Goal: Check status: Check status

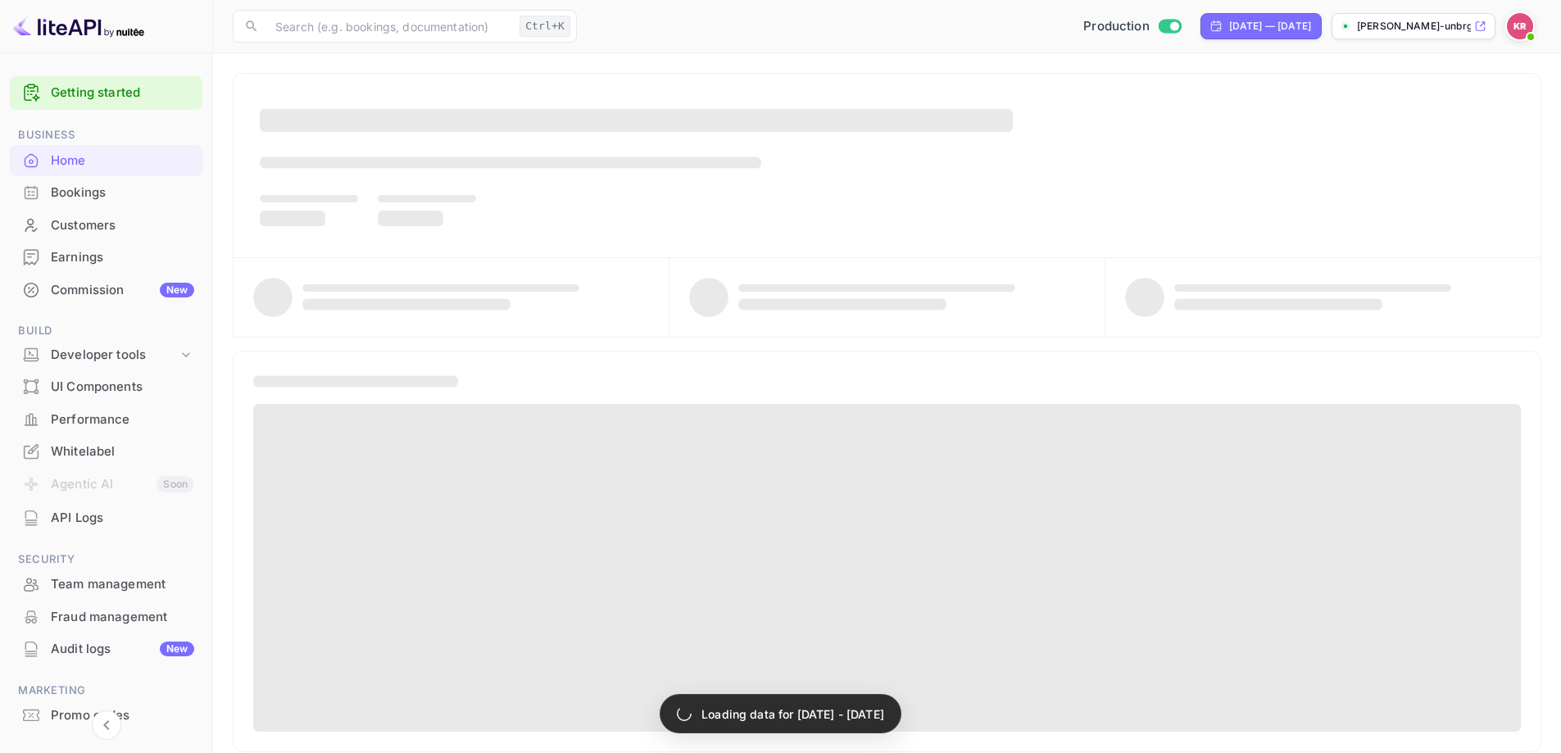
click at [66, 184] on div "Bookings" at bounding box center [122, 193] width 143 height 19
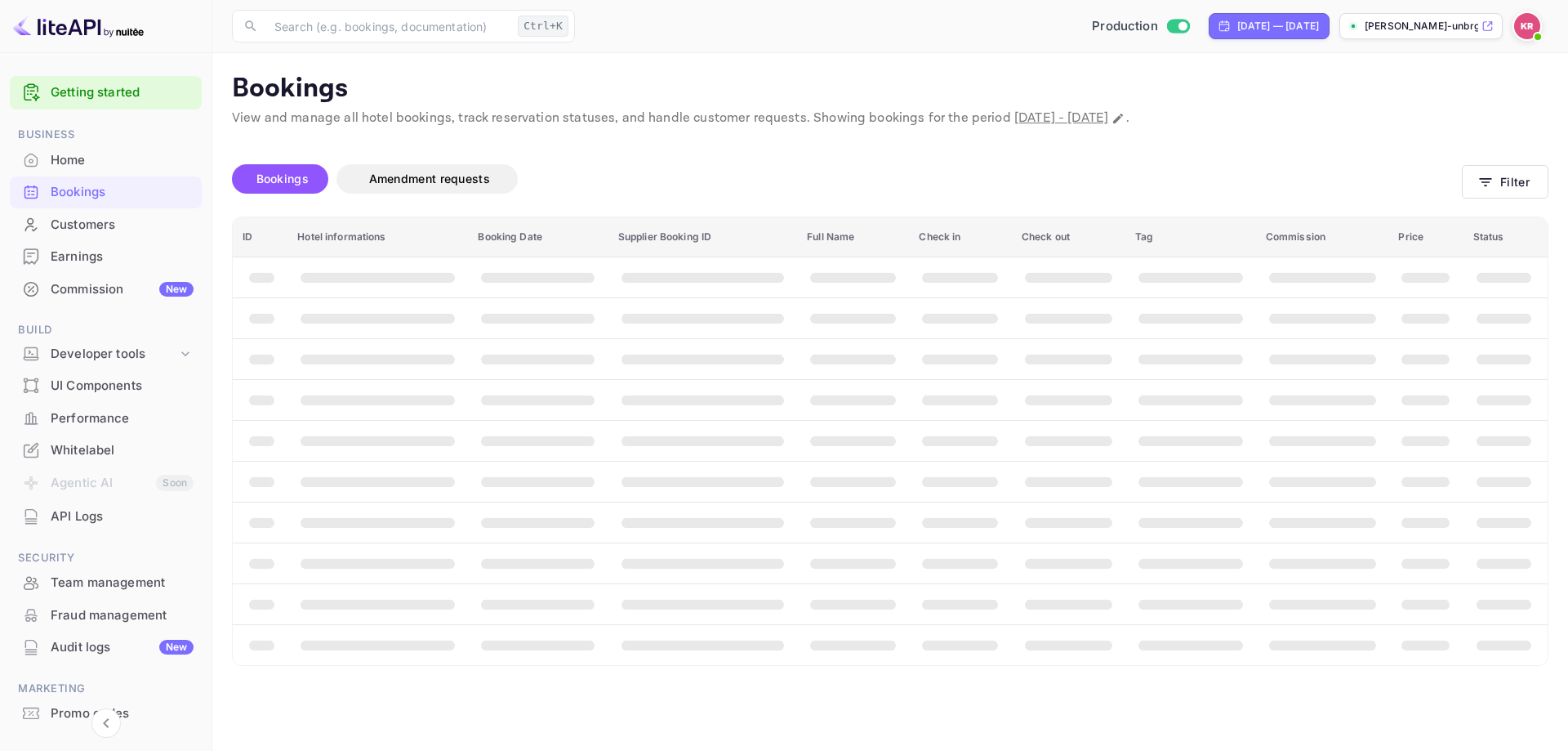
click at [1486, 208] on div "Bookings Amendment requests Filter" at bounding box center [890, 182] width 1317 height 69
click at [1459, 190] on div "Bookings Amendment requests" at bounding box center [847, 180] width 1230 height 30
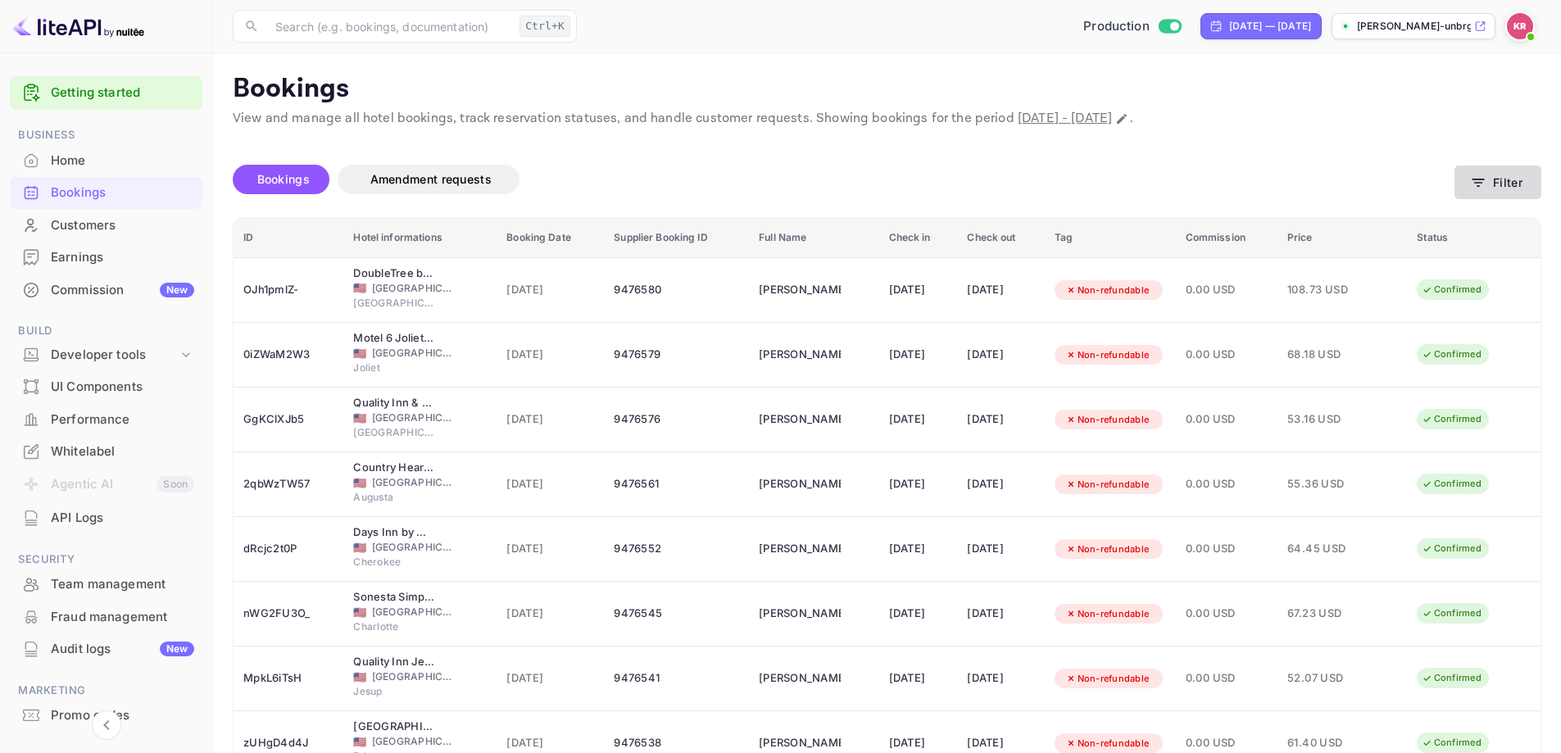
click at [1517, 184] on button "Filter" at bounding box center [1498, 183] width 87 height 34
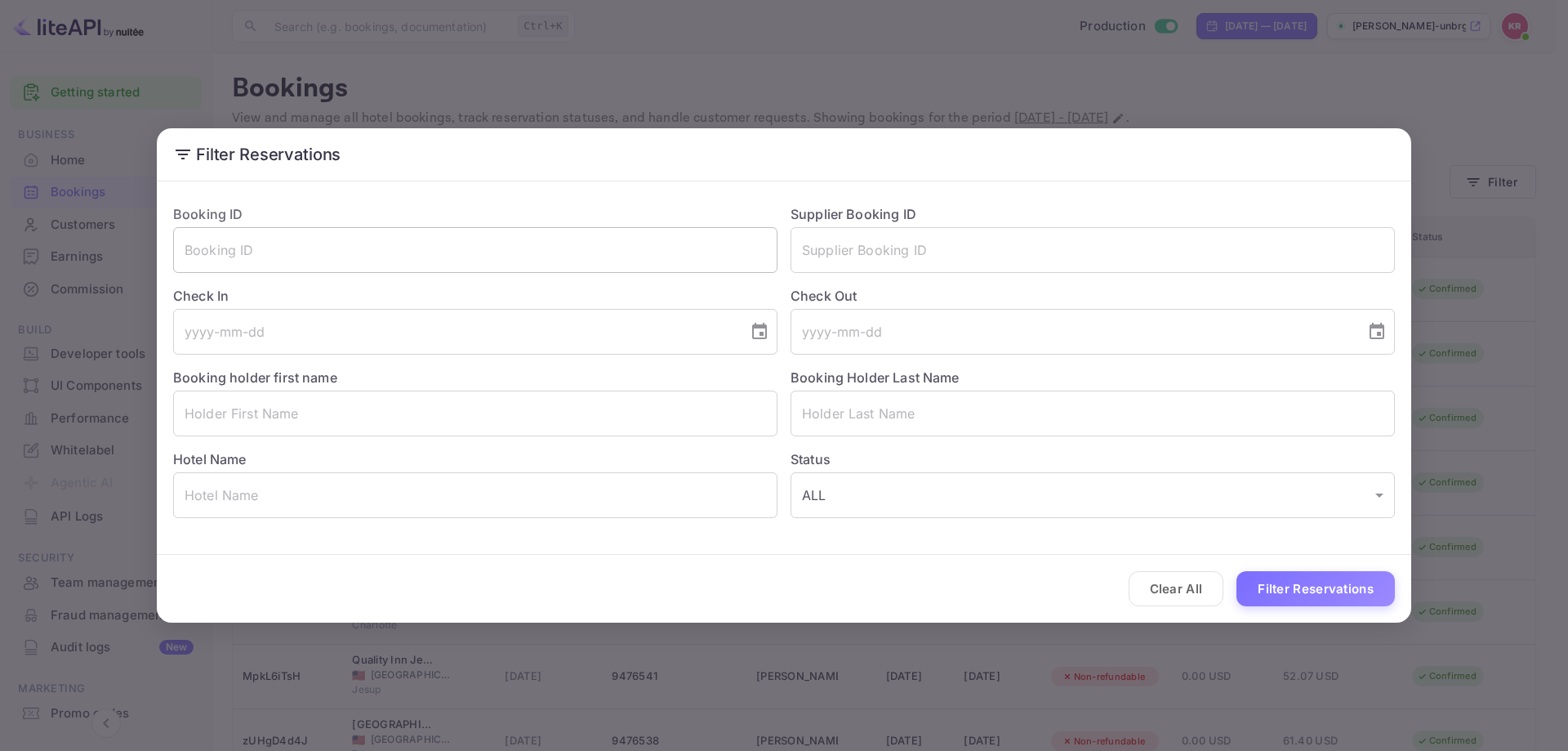
click at [325, 256] on input "text" at bounding box center [475, 250] width 604 height 46
paste input "dSUXKqWLl"
type input "dSUXKqWLl"
click at [1237, 571] on button "Filter Reservations" at bounding box center [1316, 588] width 158 height 35
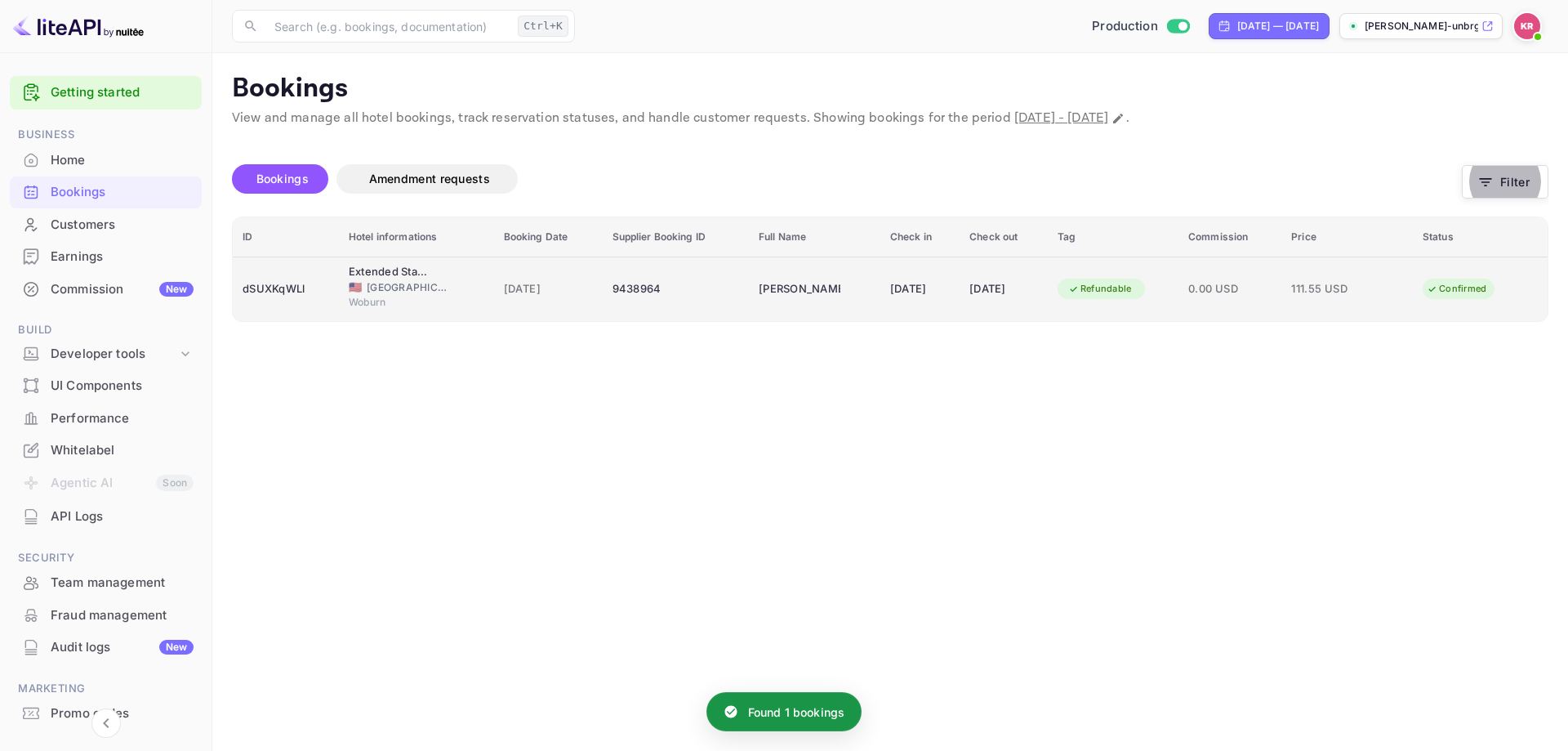
click at [964, 294] on td "22 Sep 2025" at bounding box center [1004, 288] width 89 height 65
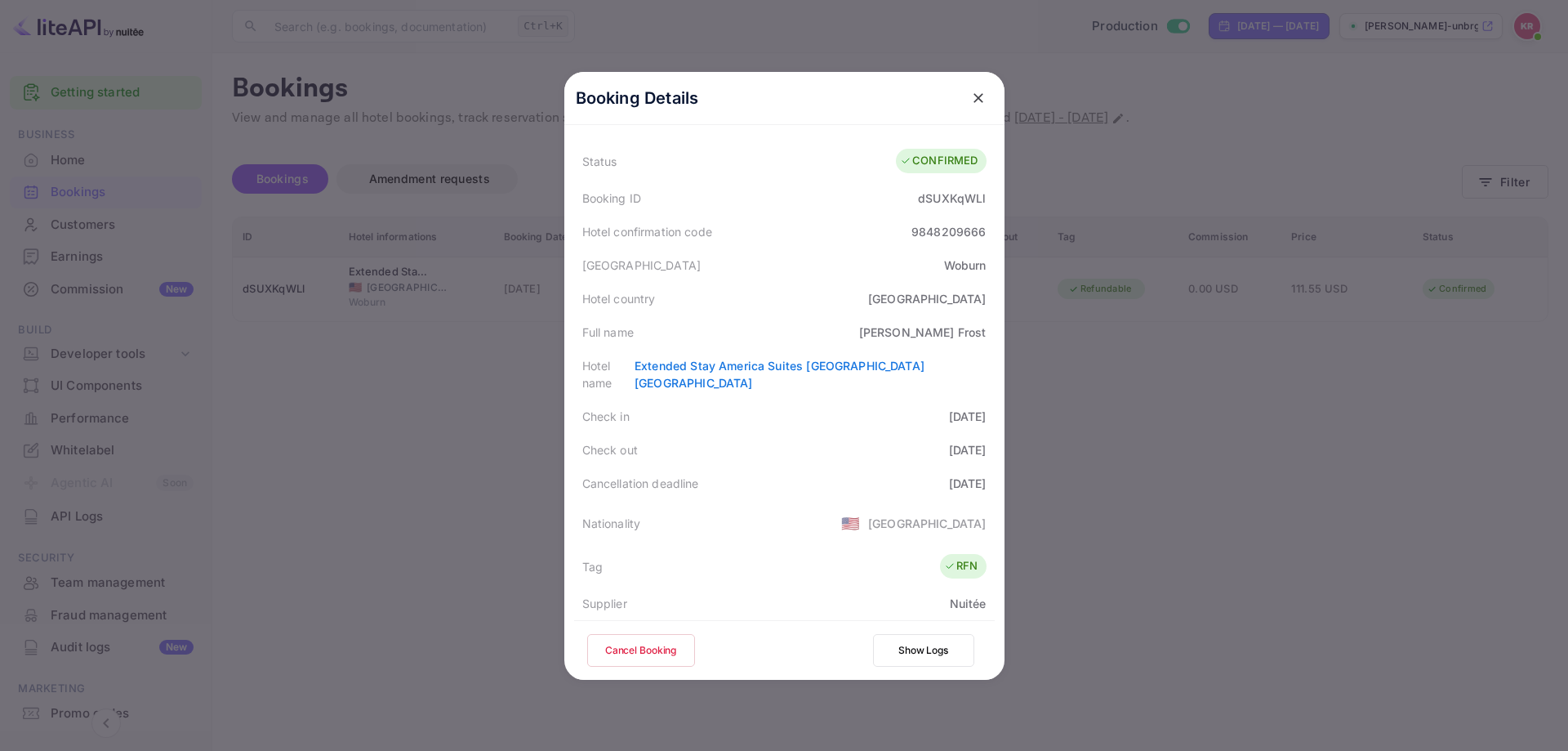
scroll to position [82, 0]
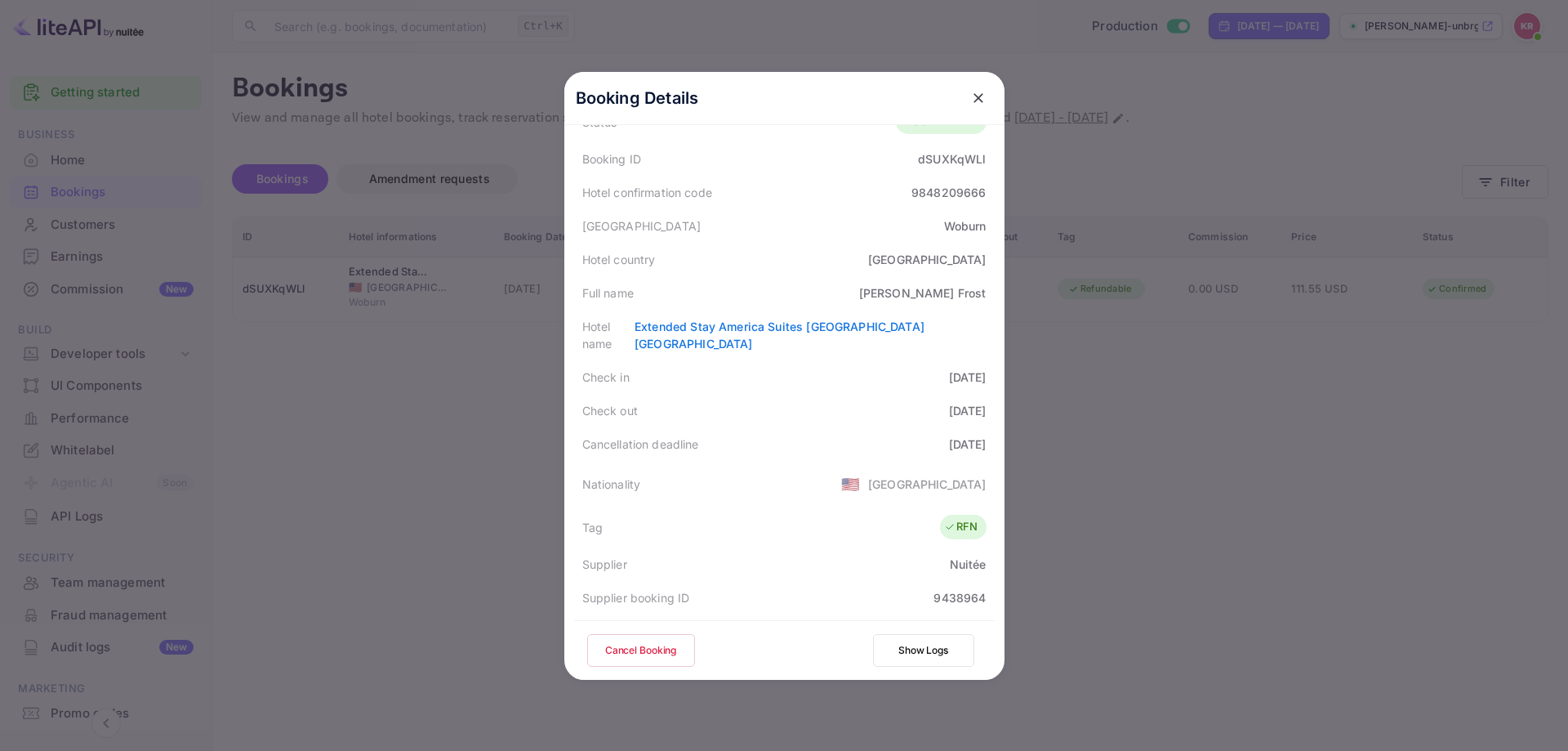
click at [659, 654] on button "Cancel Booking" at bounding box center [641, 650] width 108 height 33
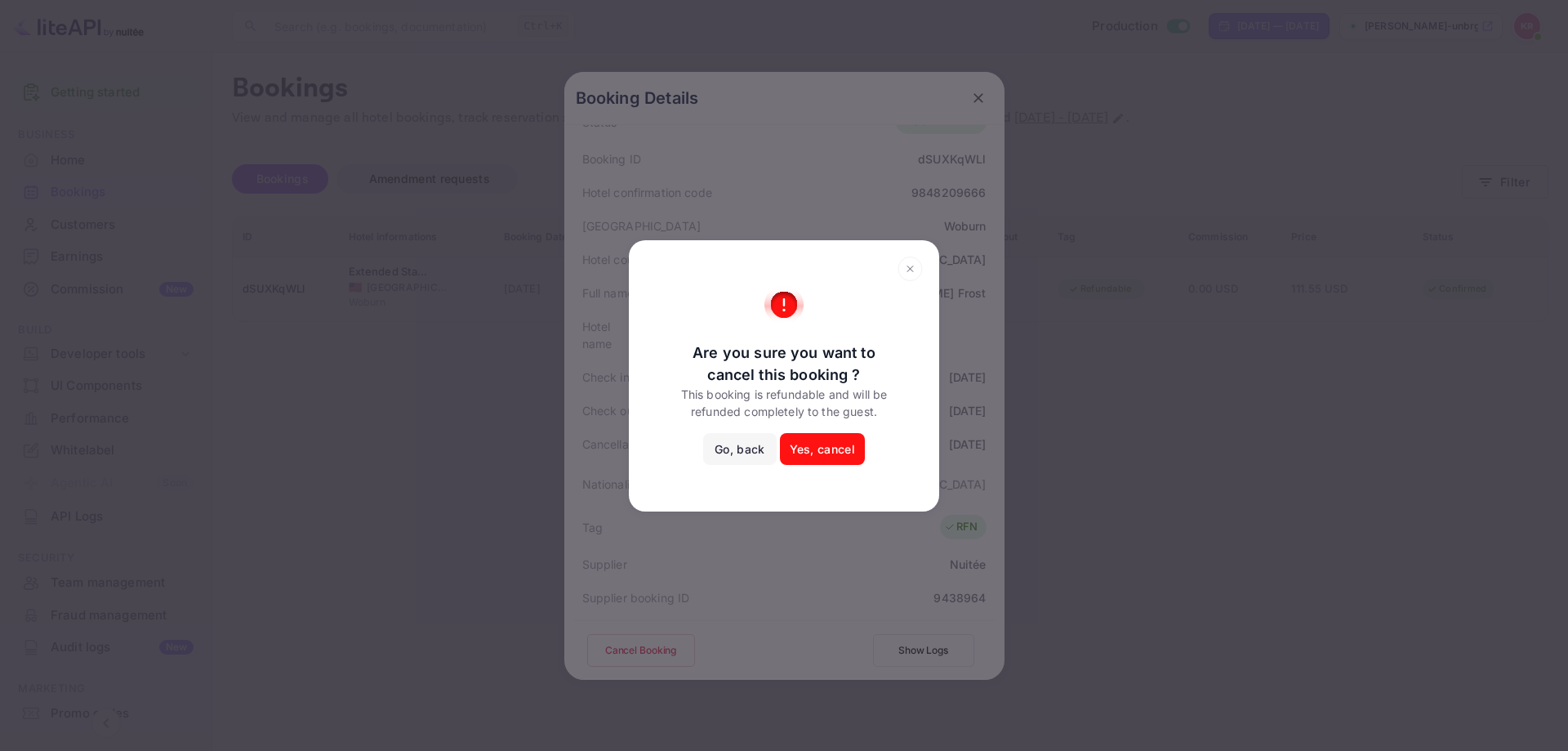
click at [976, 437] on div "Are you sure you want to cancel this booking ? This booking is refundable and w…" at bounding box center [784, 375] width 1568 height 751
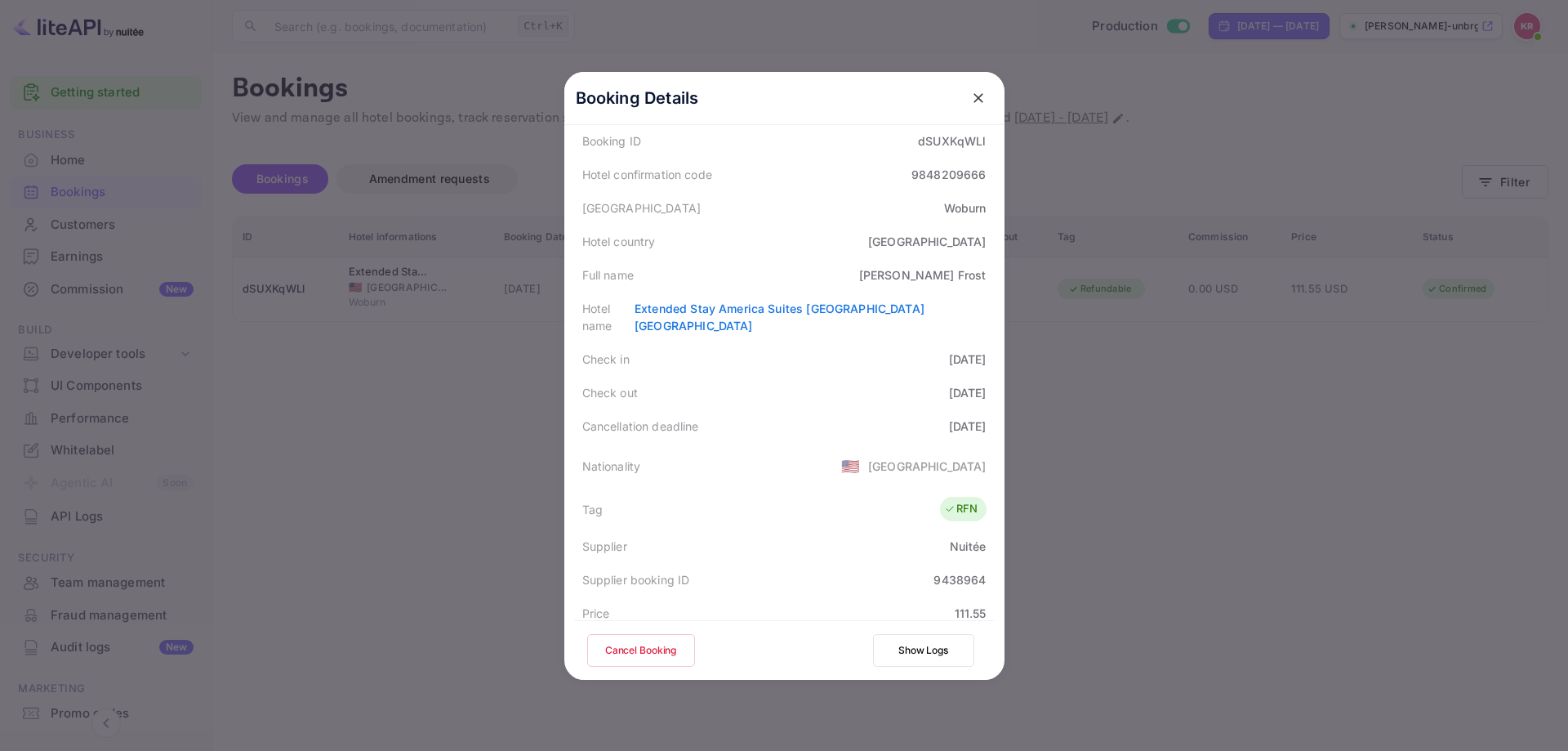
scroll to position [245, 0]
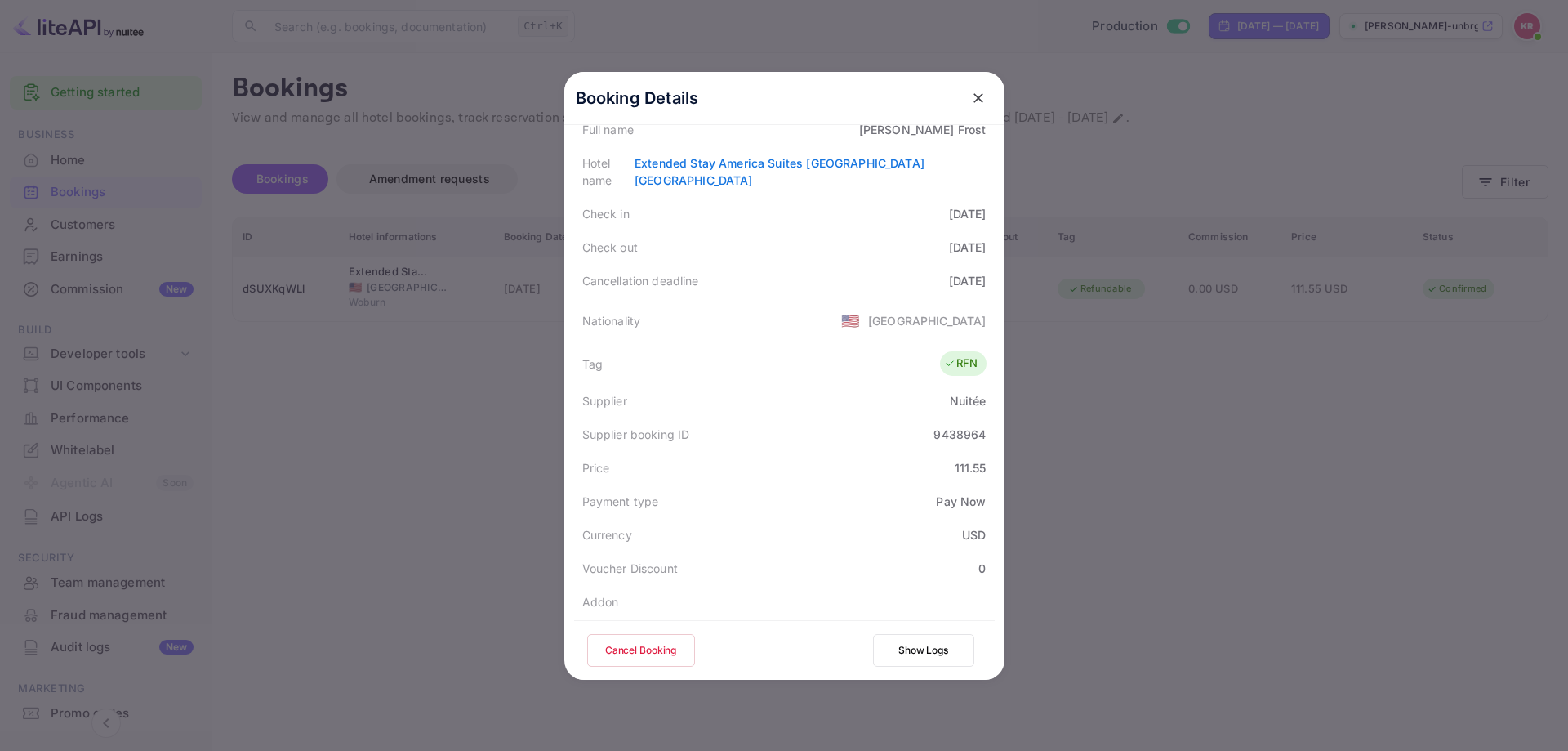
click at [1300, 469] on div at bounding box center [784, 375] width 1568 height 751
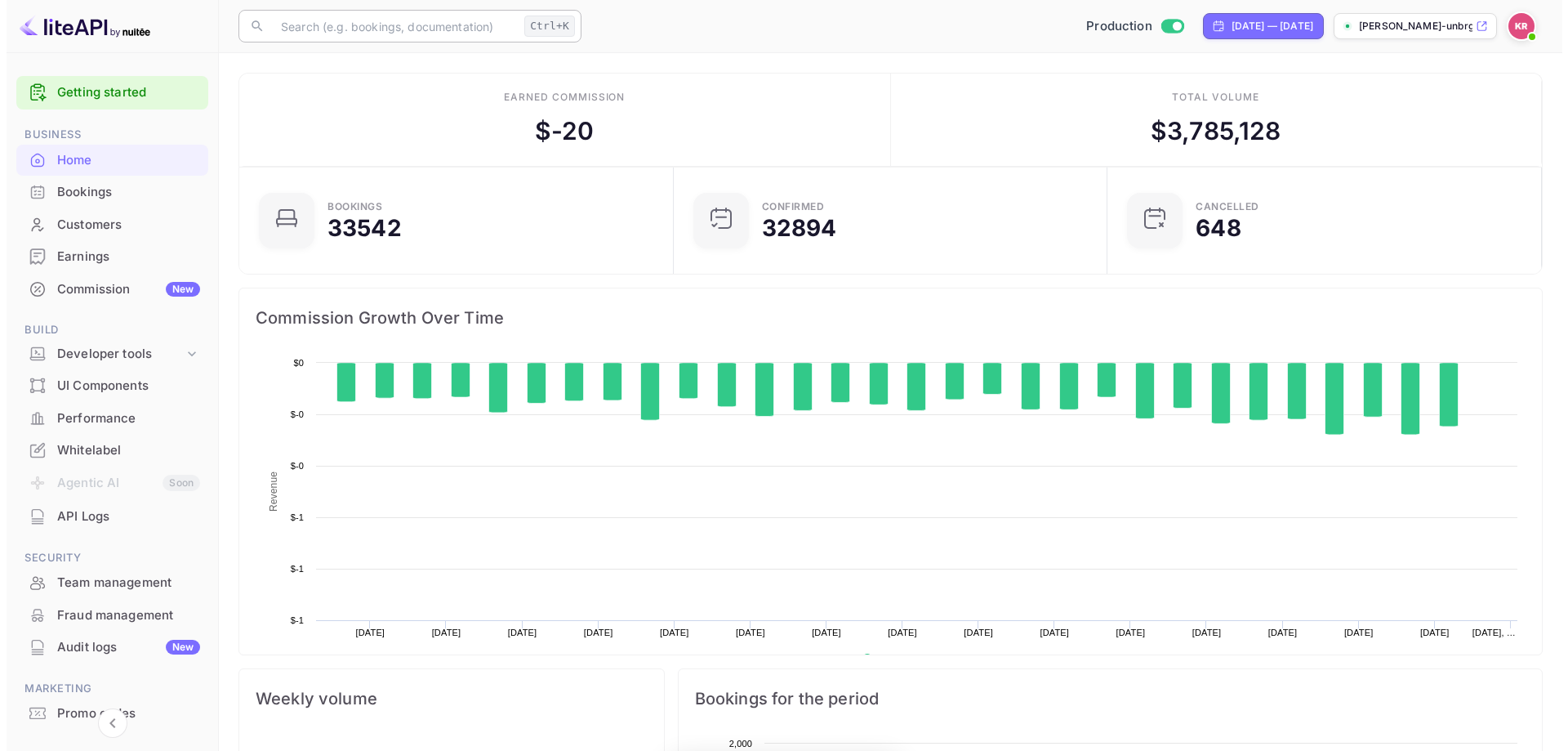
scroll to position [253, 412]
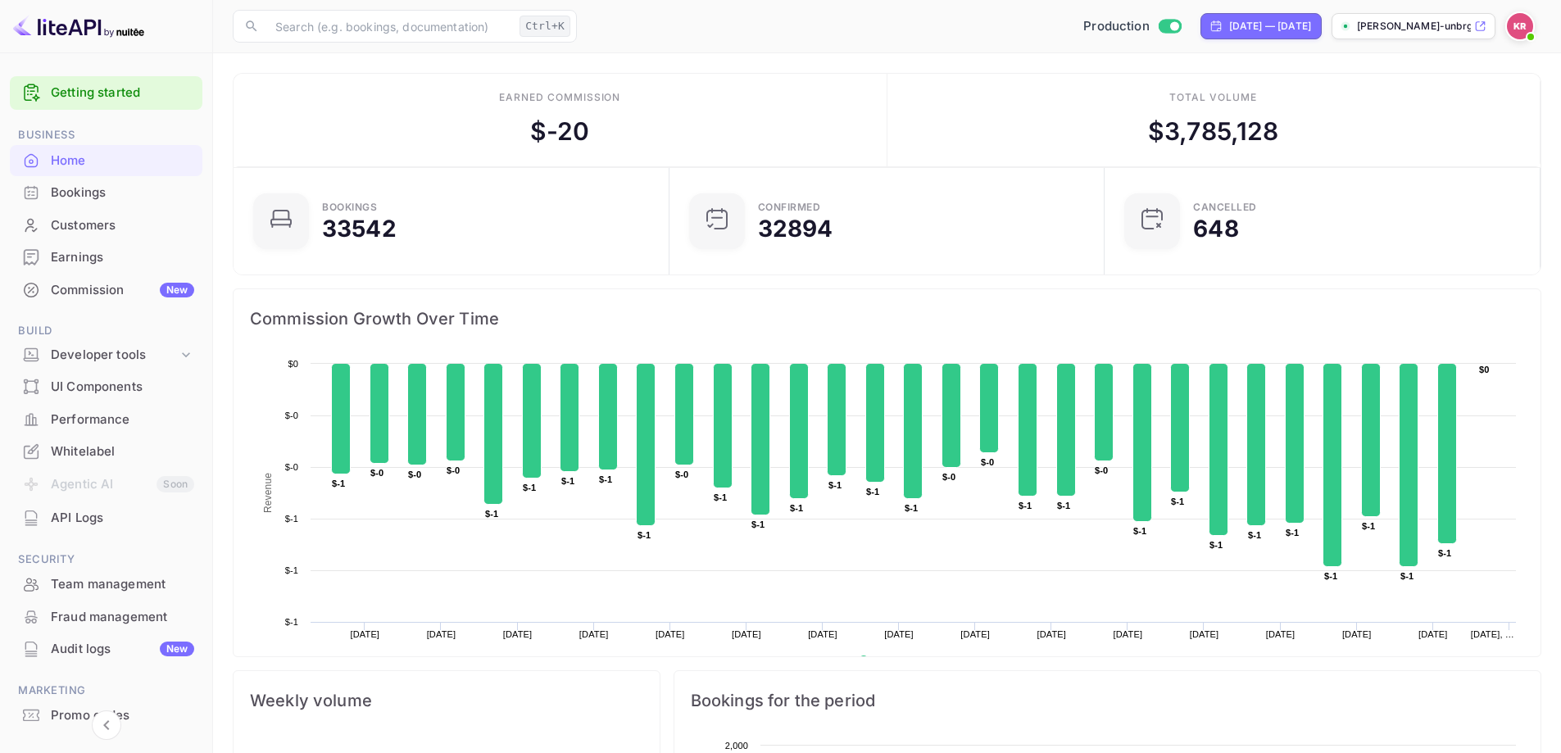
click at [125, 193] on div "Bookings" at bounding box center [122, 193] width 143 height 19
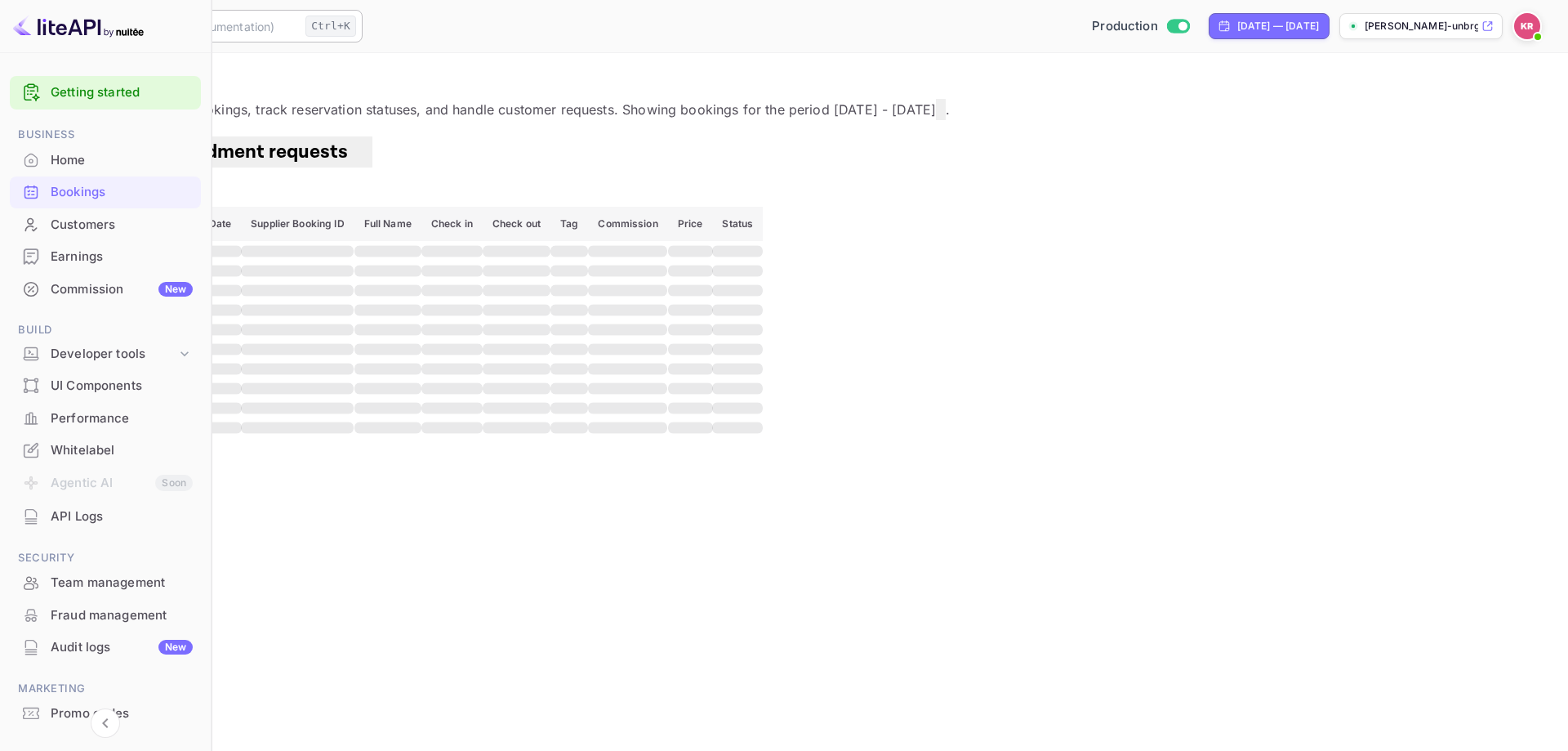
click at [299, 34] on input "text" at bounding box center [174, 26] width 246 height 33
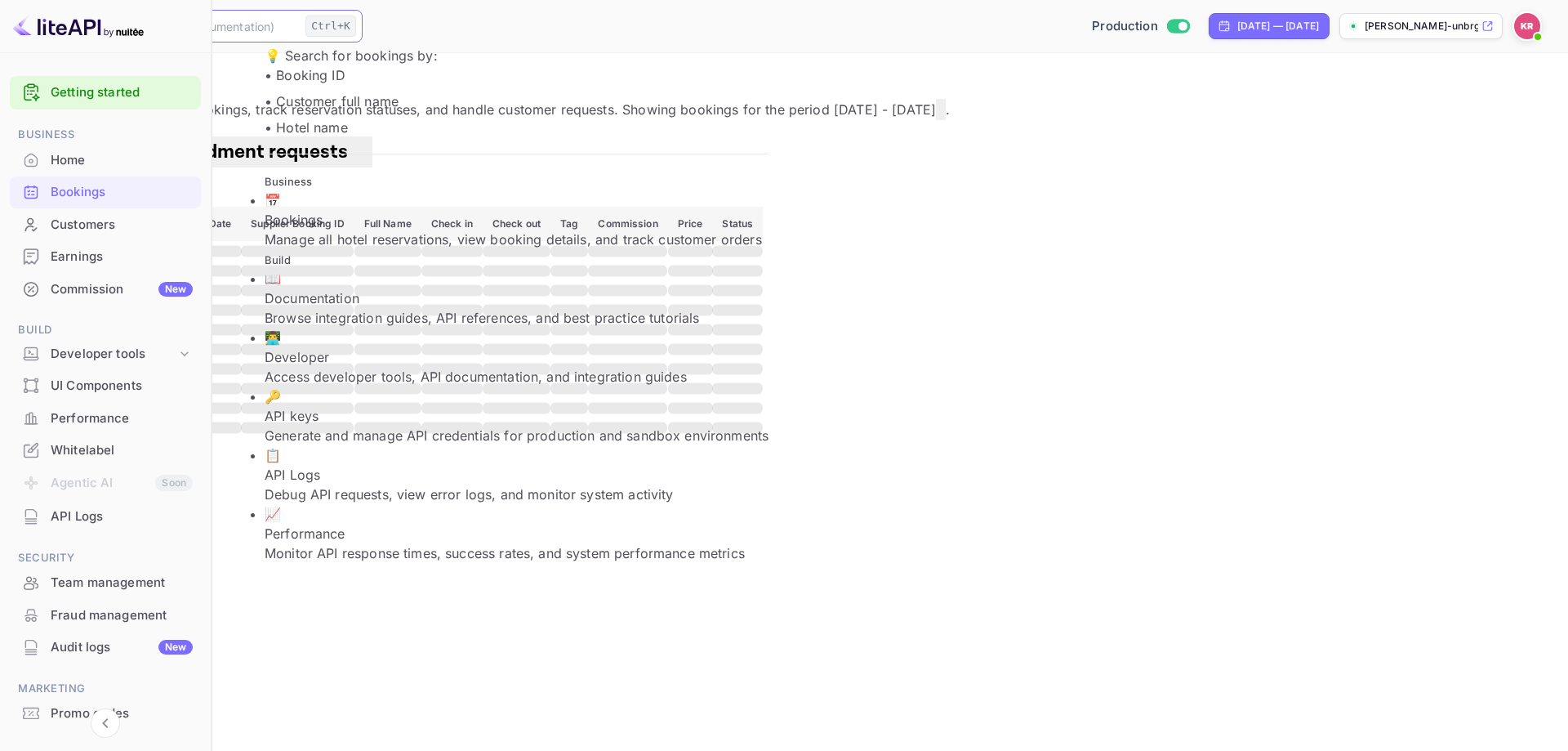
paste input "nMkiOLBCC"
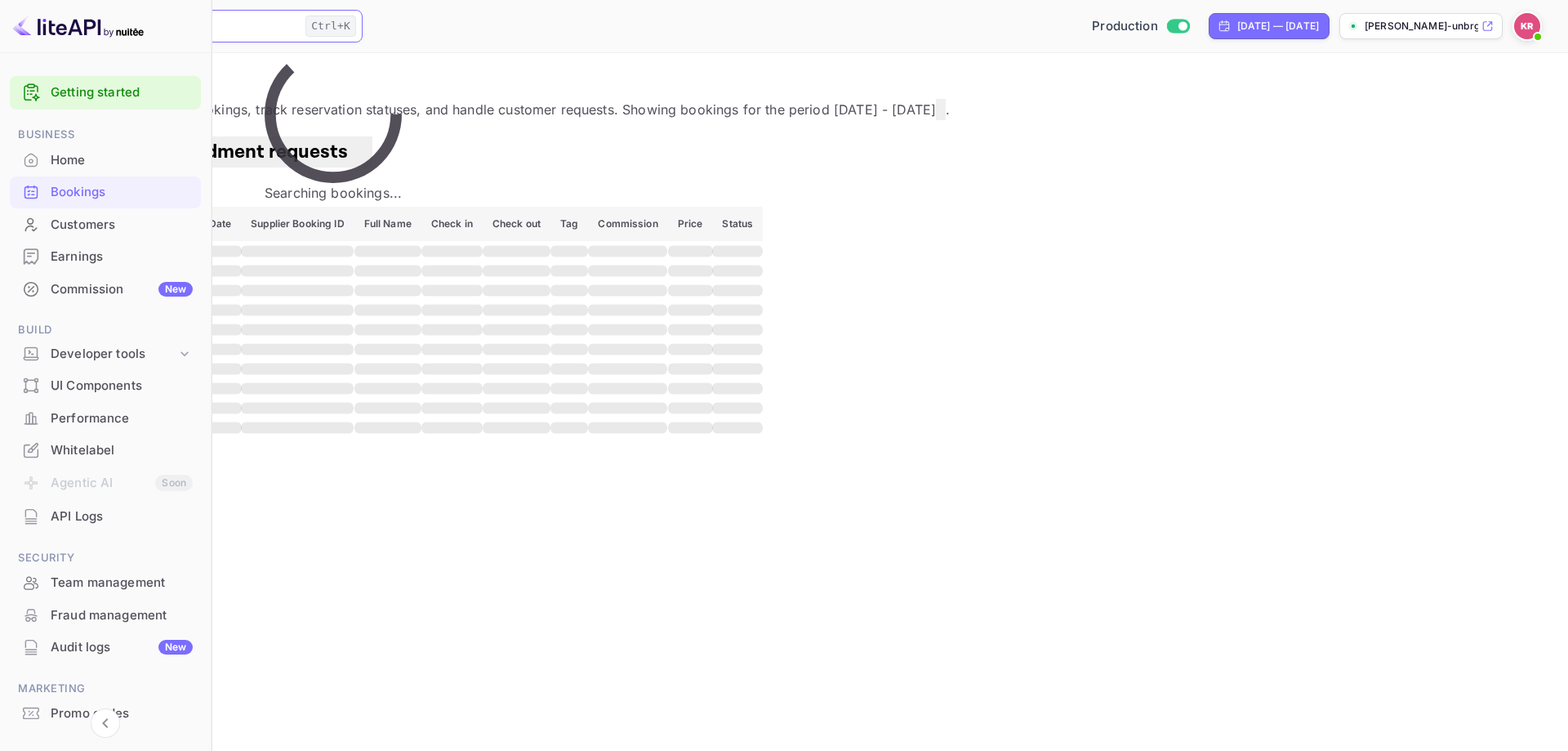
type input "nMkiOLBCC"
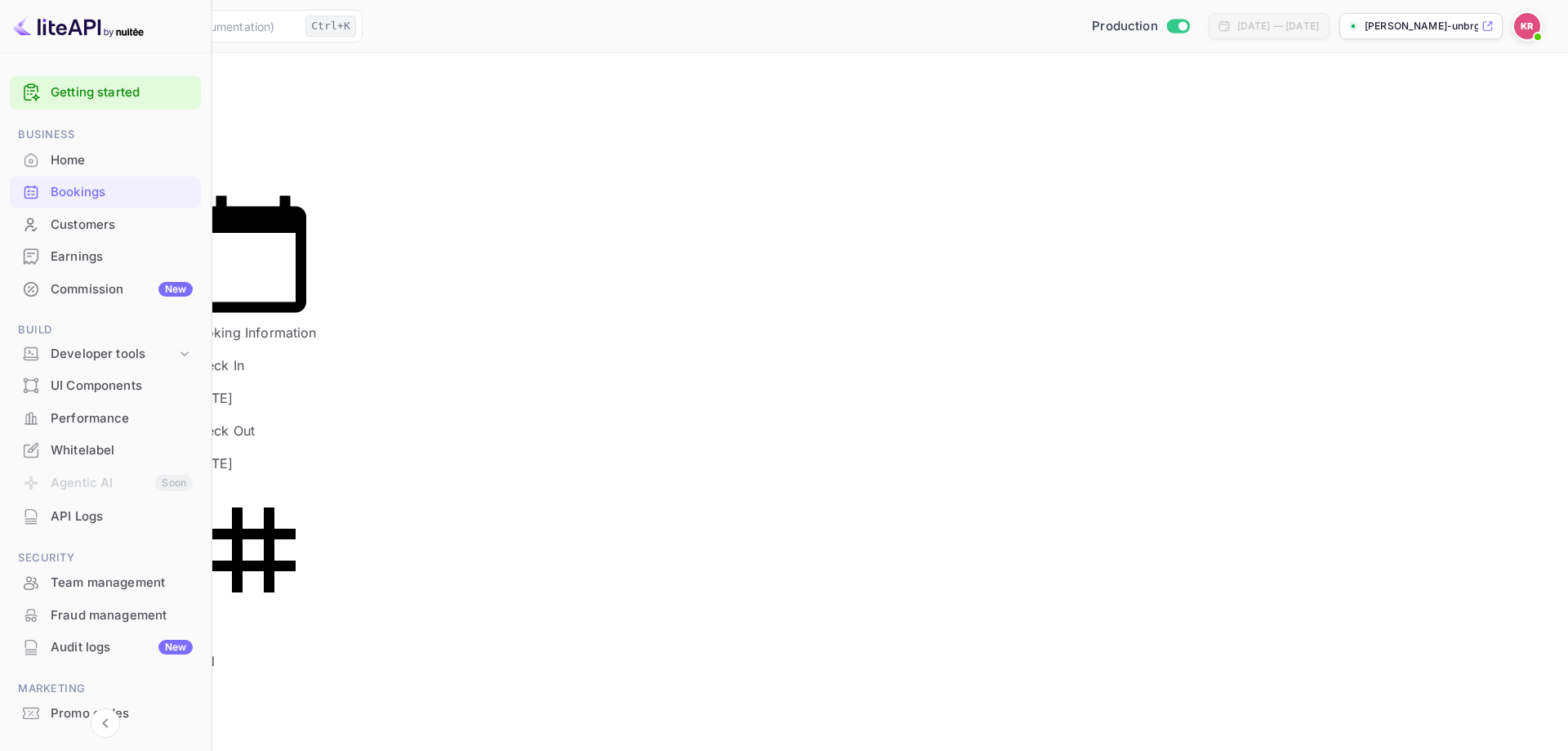
click at [79, 202] on div "Bookings" at bounding box center [106, 192] width 191 height 32
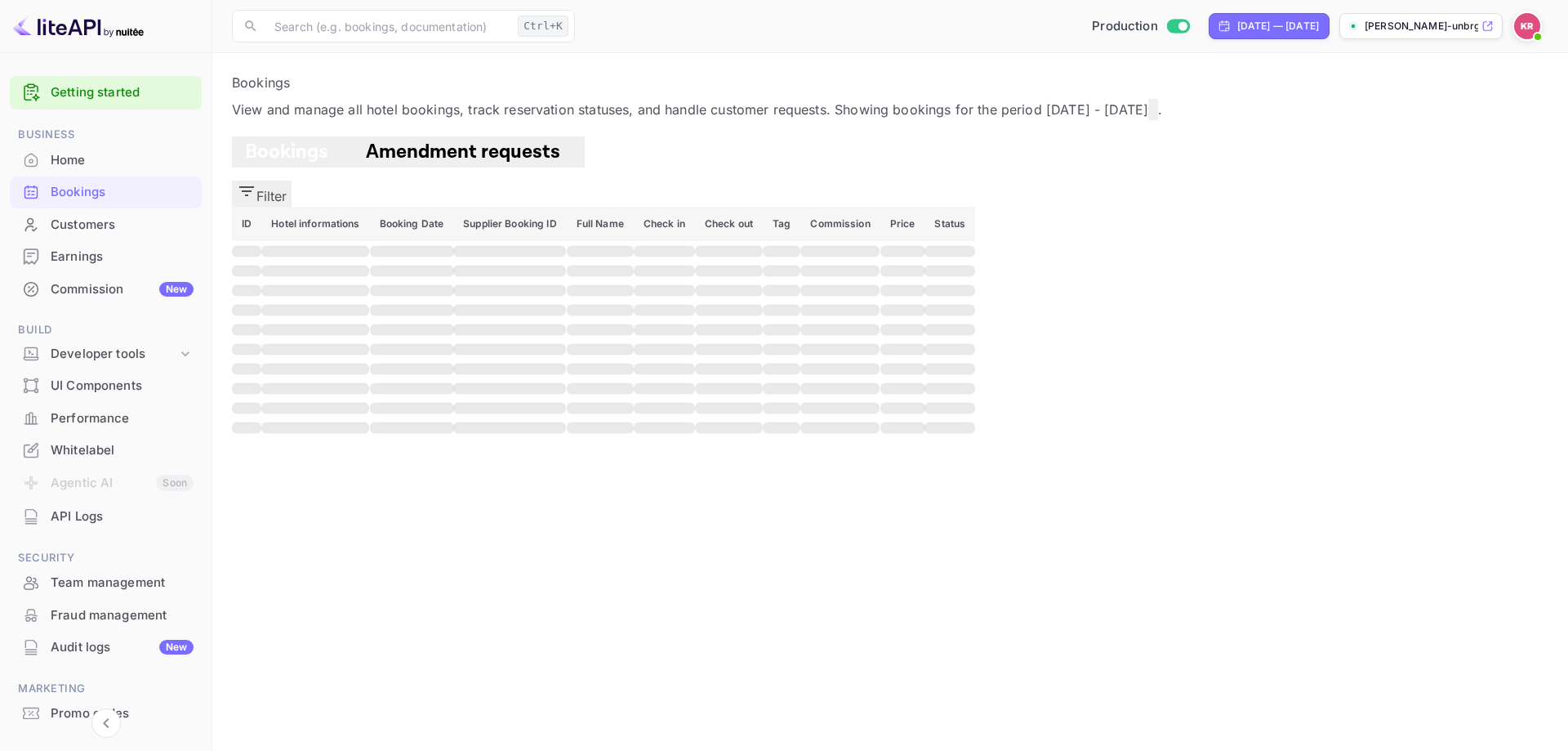
click at [292, 183] on button "Filter" at bounding box center [262, 193] width 60 height 26
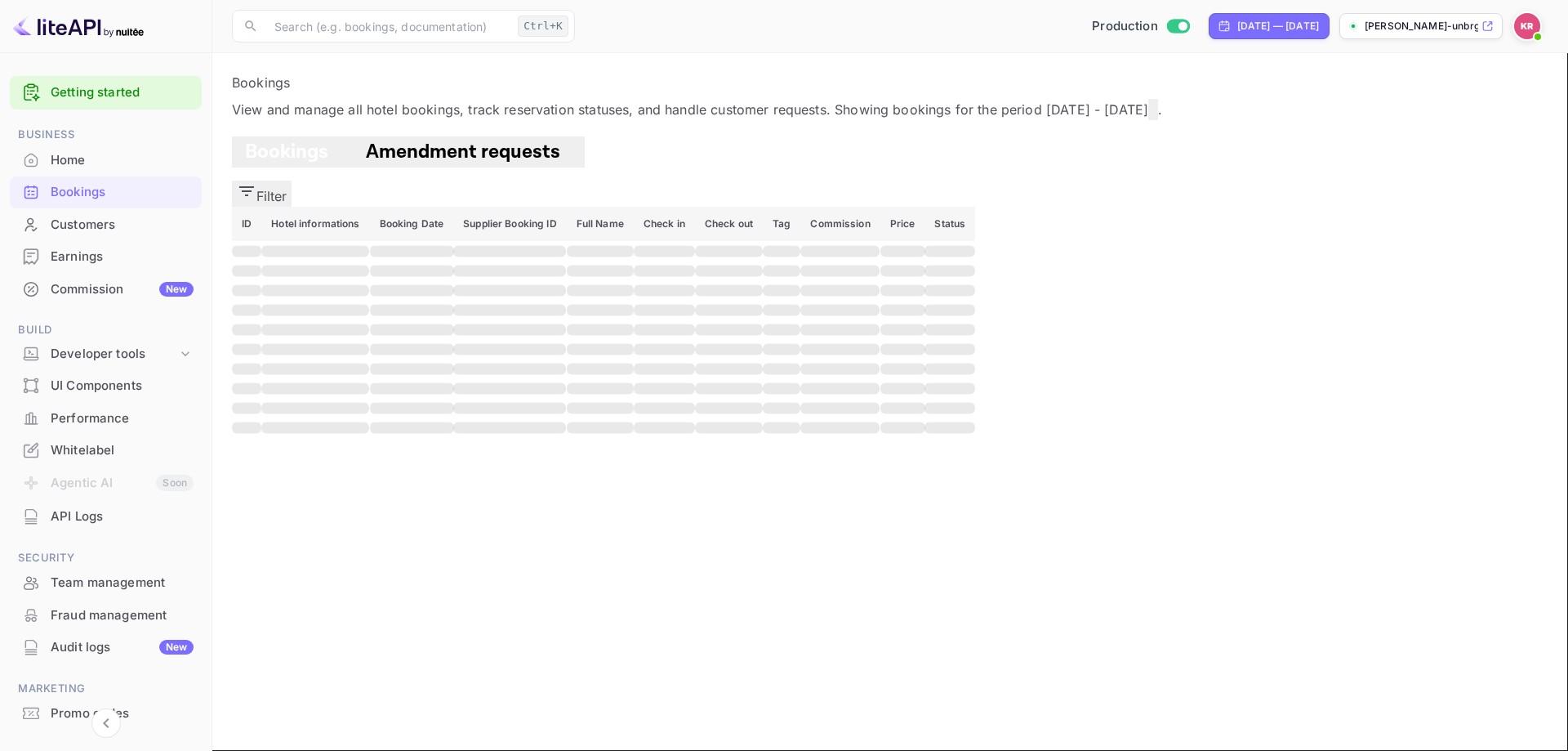
paste input "nMkiOLBCC"
type input "nMkiOLBCC"
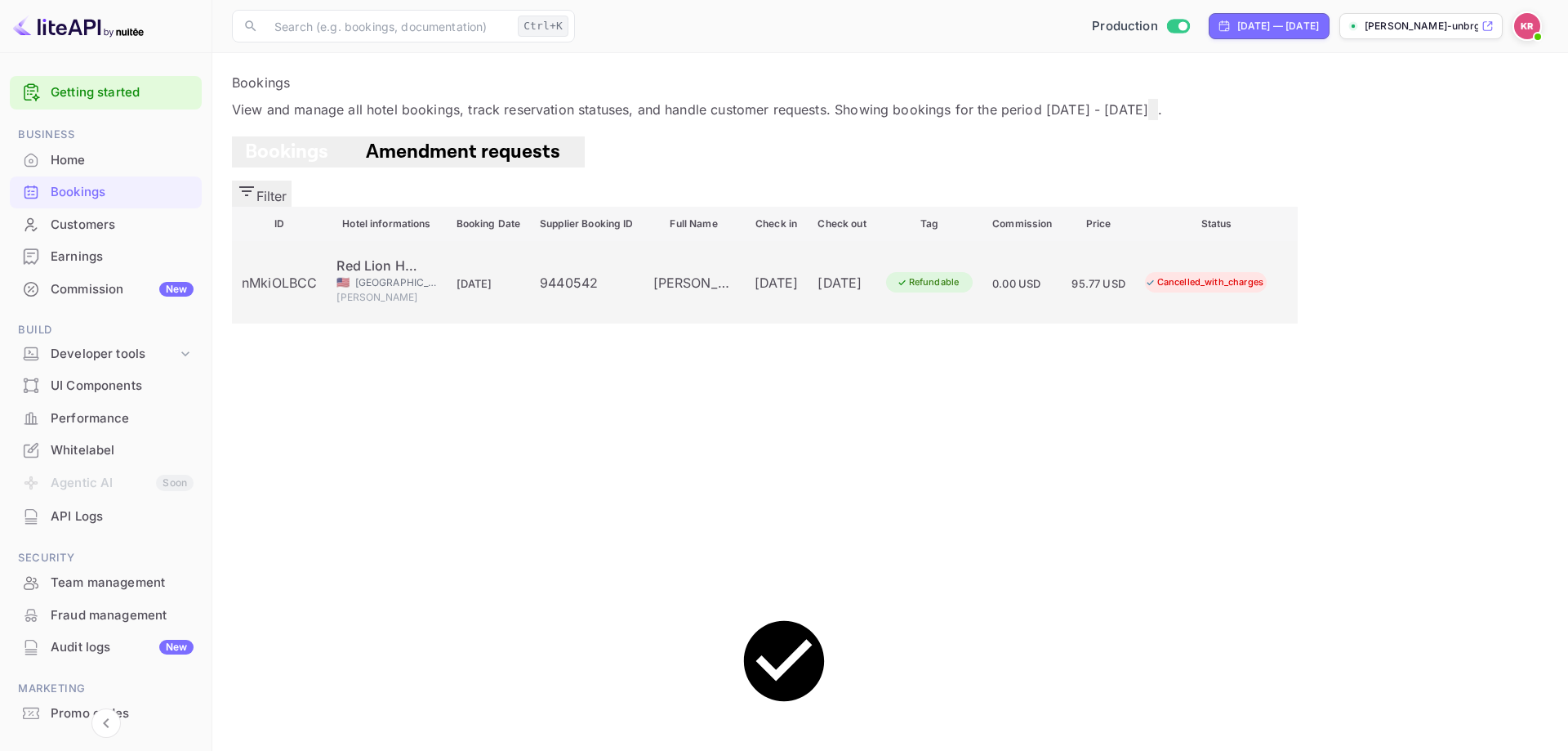
click at [984, 303] on td "Refundable" at bounding box center [929, 282] width 107 height 83
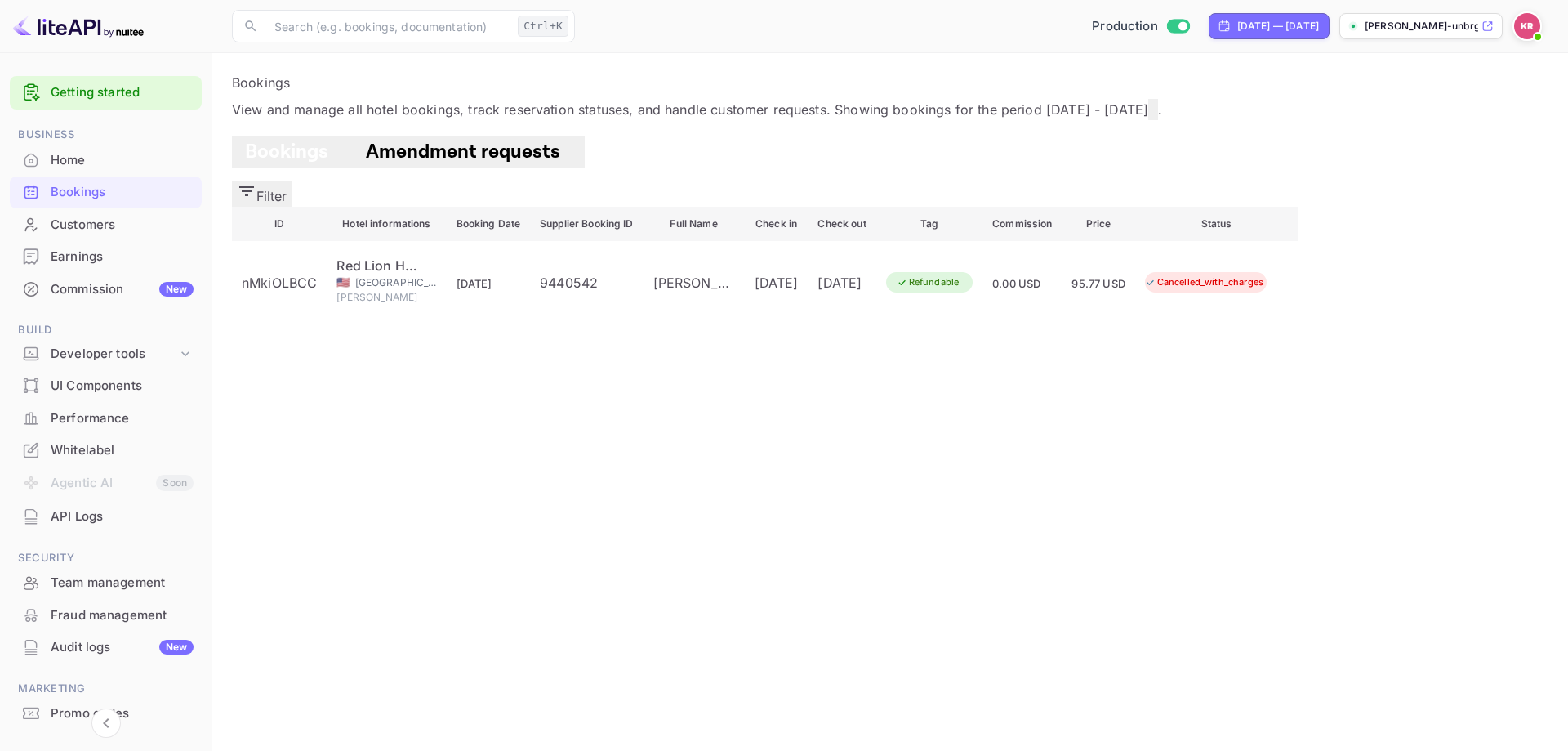
copy div "nMkiOLBCC"
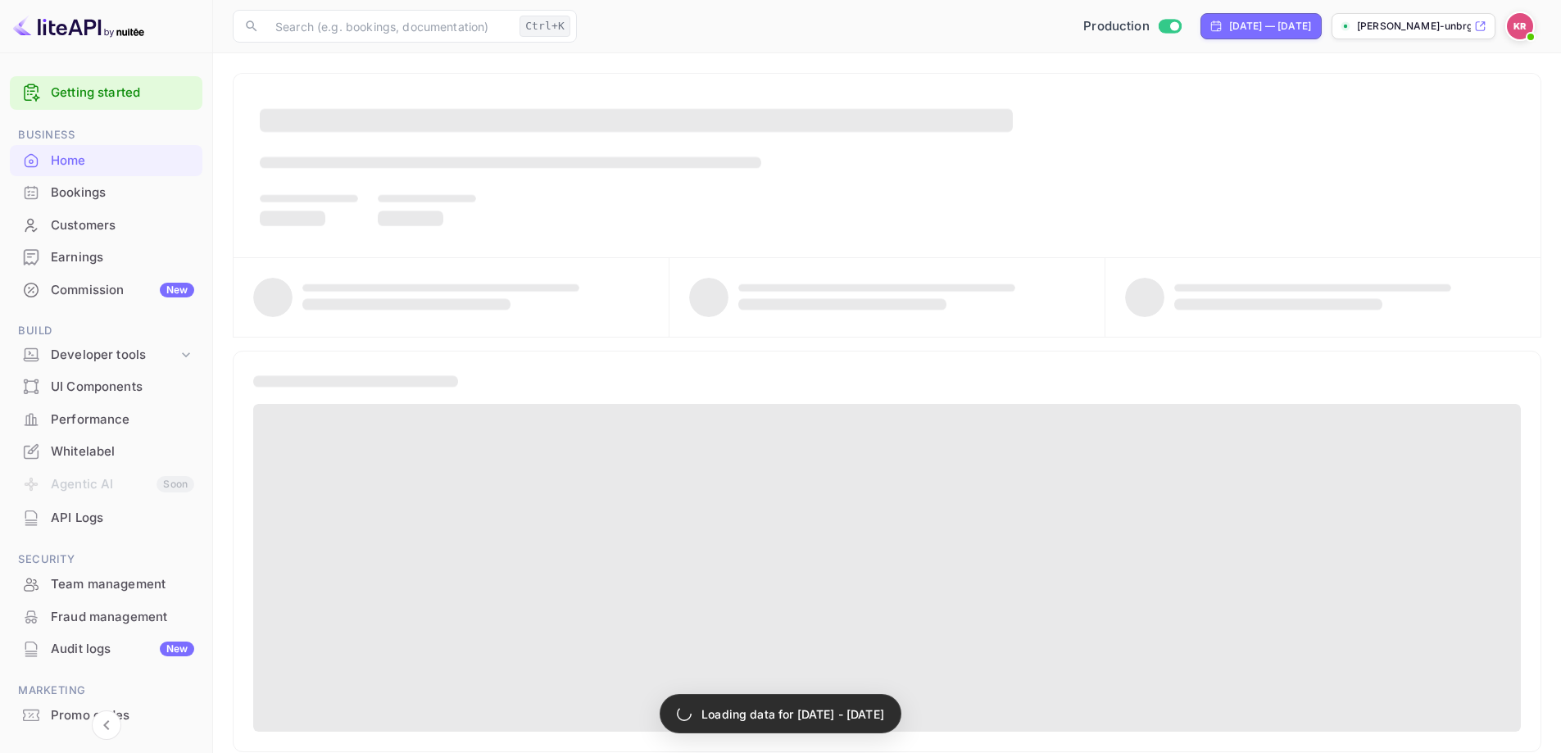
click at [102, 198] on div "Bookings" at bounding box center [122, 193] width 143 height 19
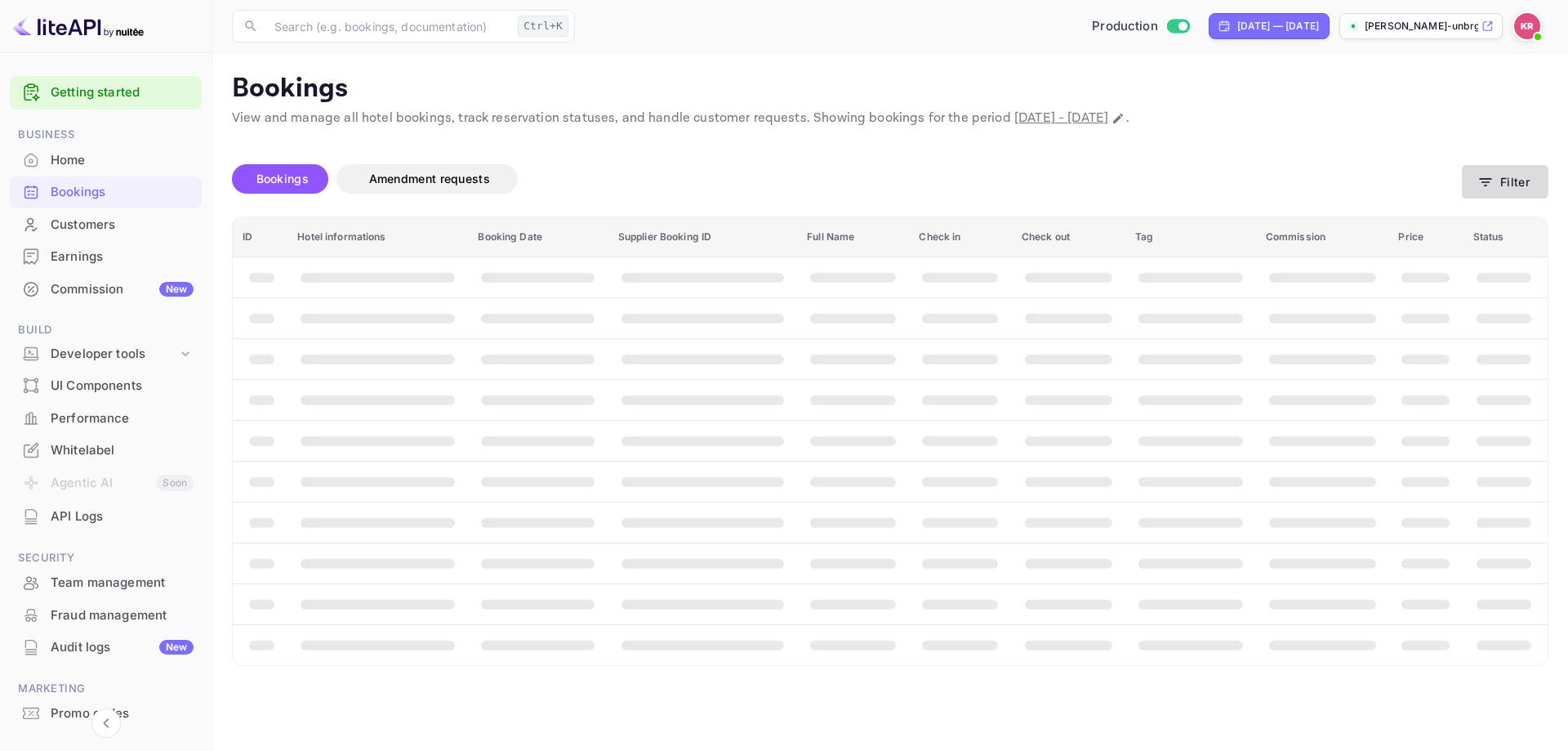
click at [1511, 181] on button "Filter" at bounding box center [1505, 183] width 87 height 34
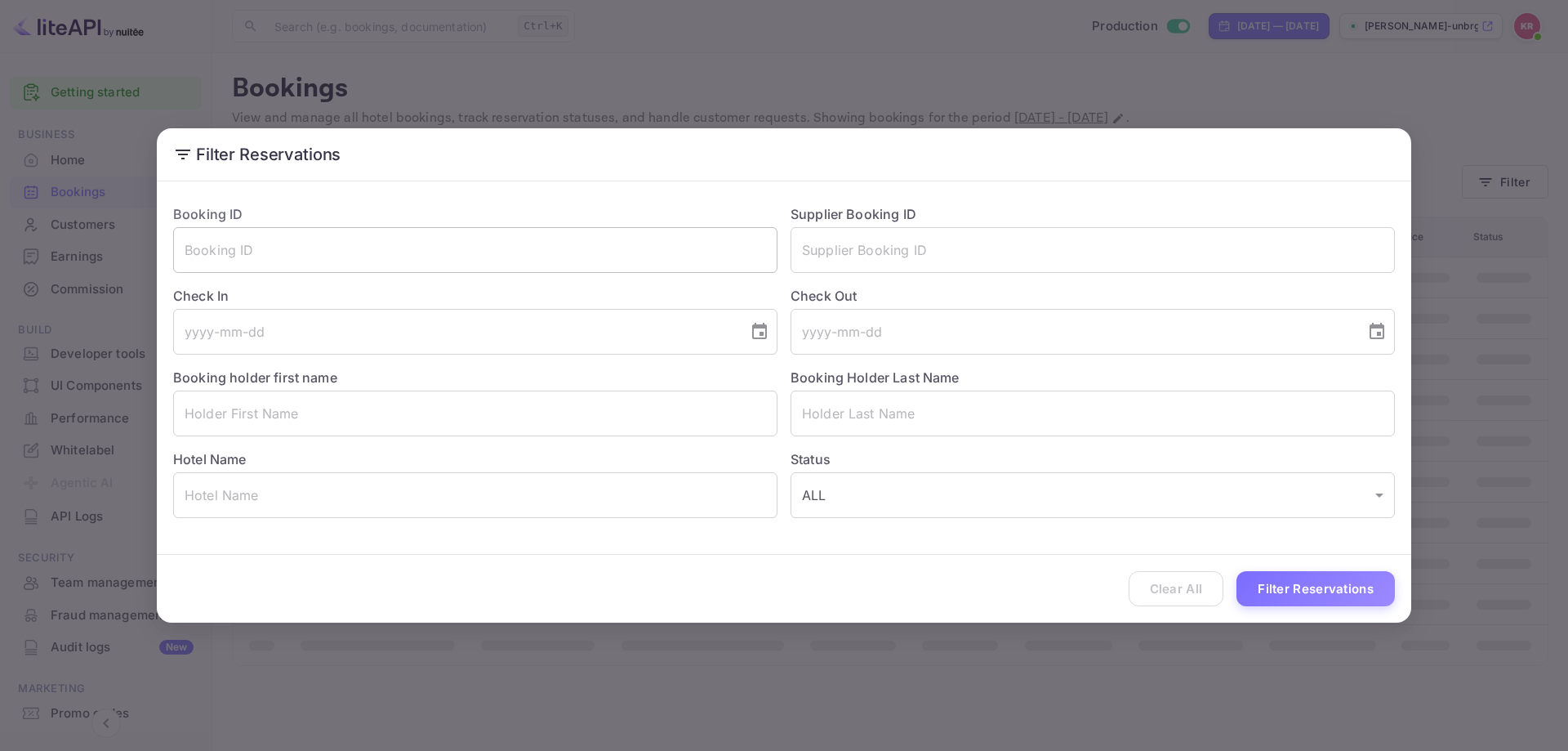
click at [269, 243] on input "text" at bounding box center [475, 250] width 604 height 46
paste input "DcWpZIm7e"
click at [1268, 590] on button "Filter Reservations" at bounding box center [1316, 588] width 158 height 35
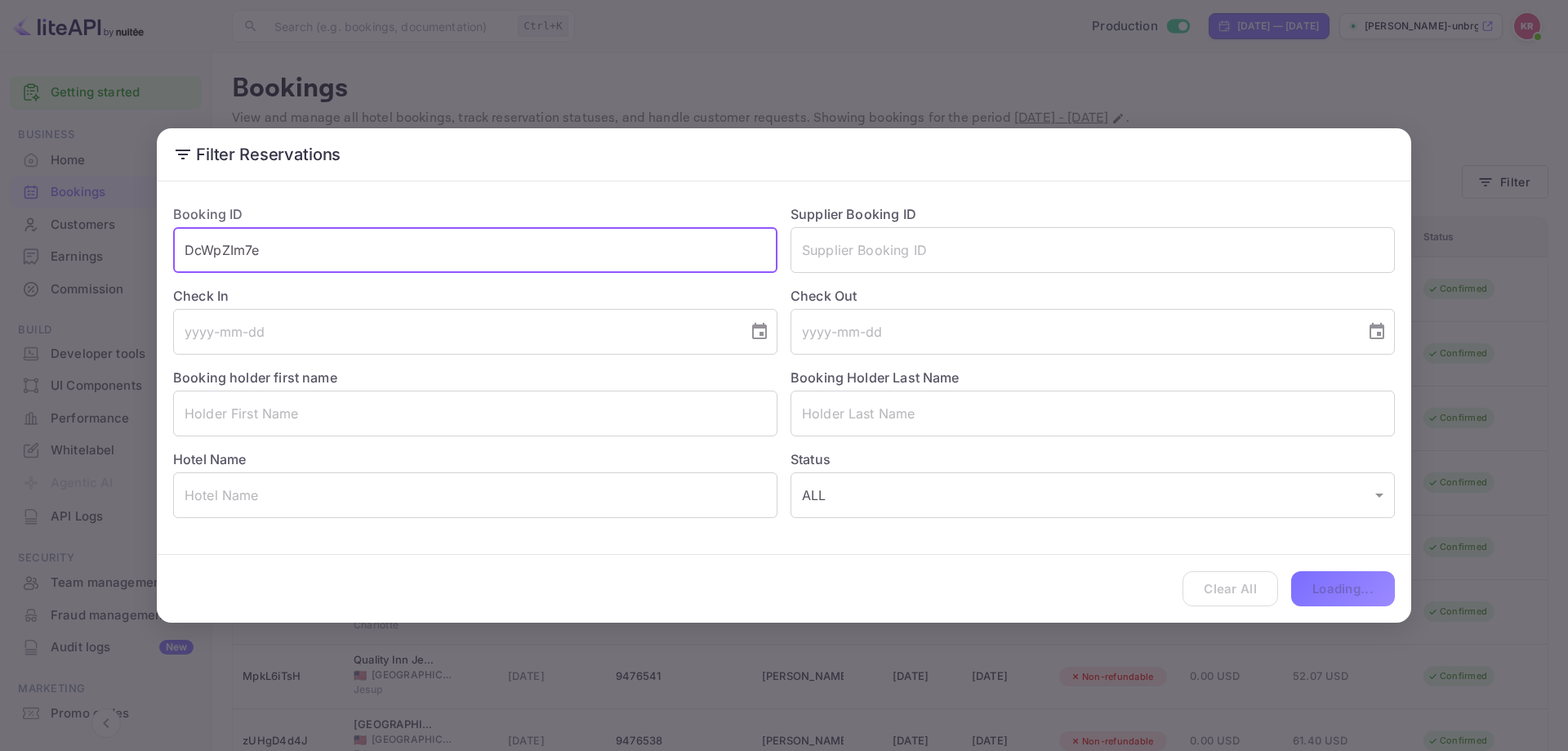
click at [412, 250] on input "DcWpZIm7e" at bounding box center [475, 250] width 604 height 46
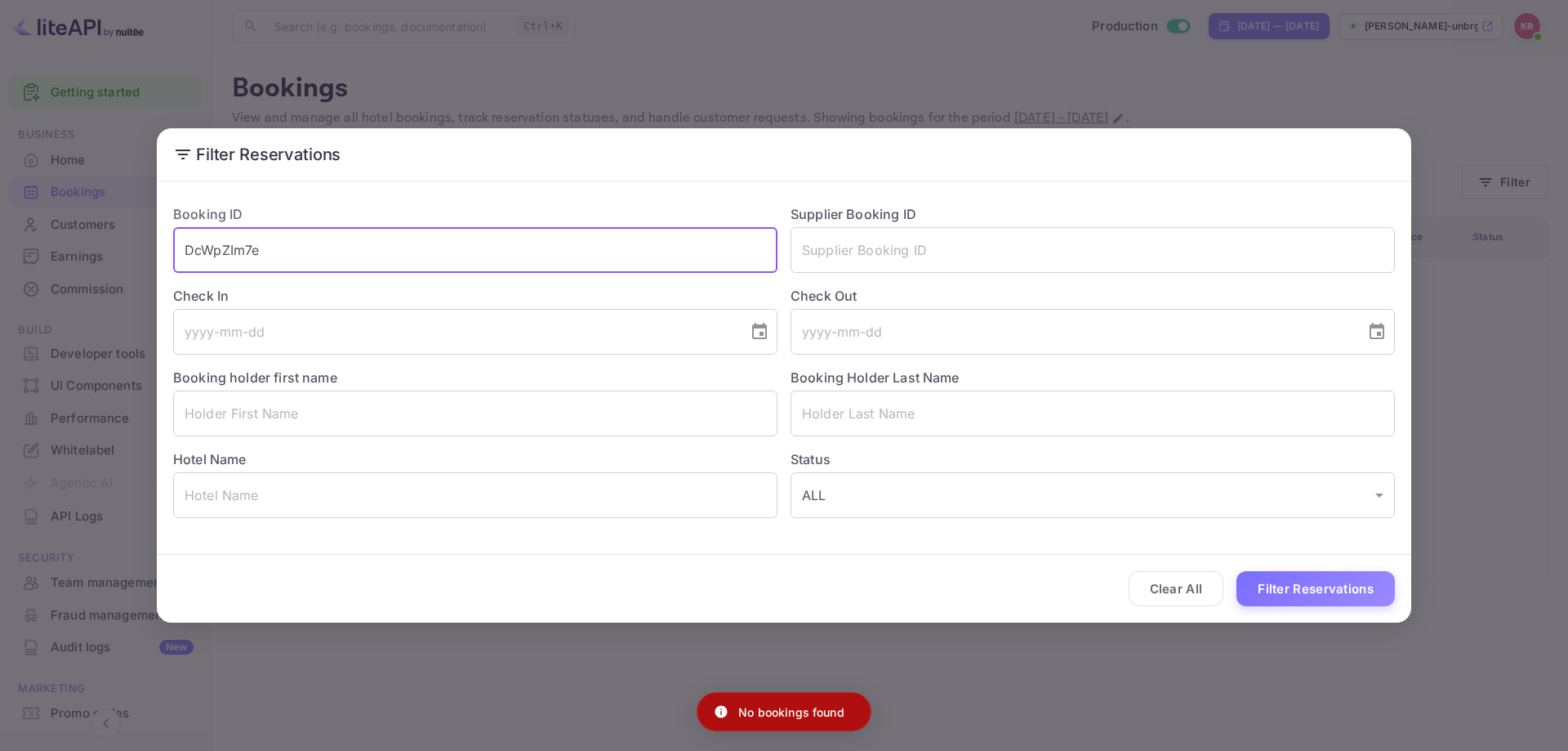
type input "DcWpZIm7e"
click at [1237, 571] on button "Filter Reservations" at bounding box center [1316, 588] width 158 height 35
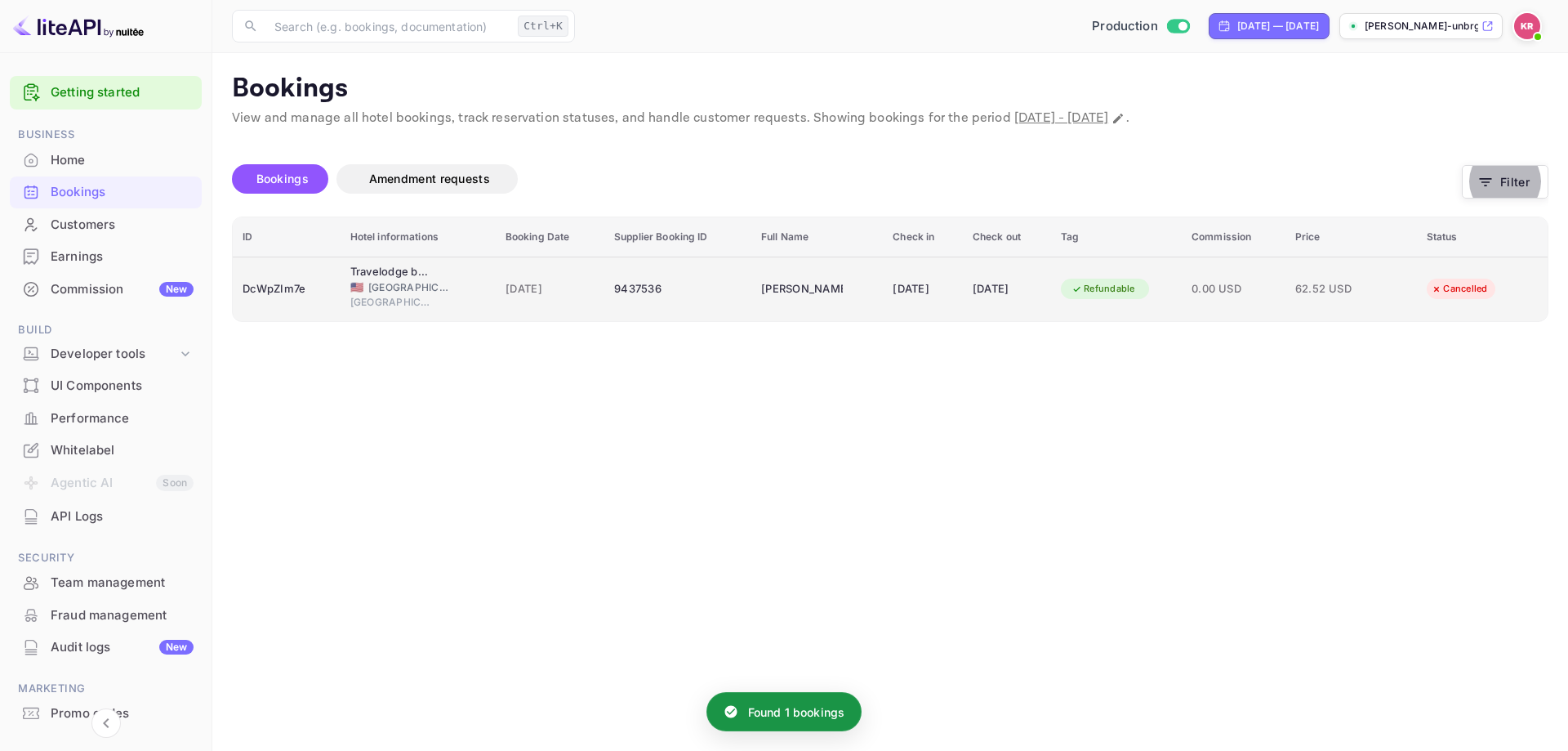
click at [824, 287] on td "Latasha Johnson" at bounding box center [817, 288] width 132 height 65
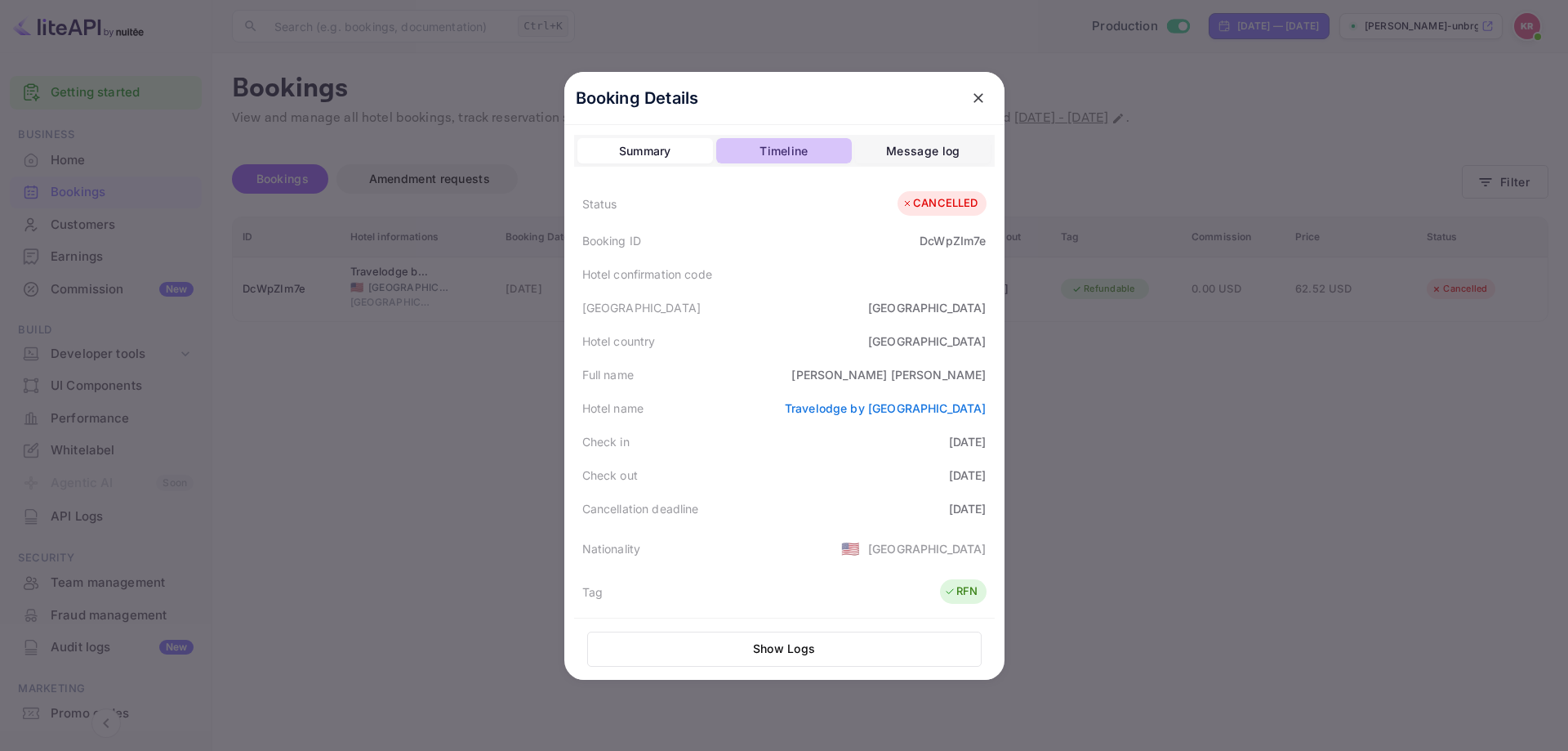
click at [807, 147] on button "Timeline" at bounding box center [784, 151] width 136 height 26
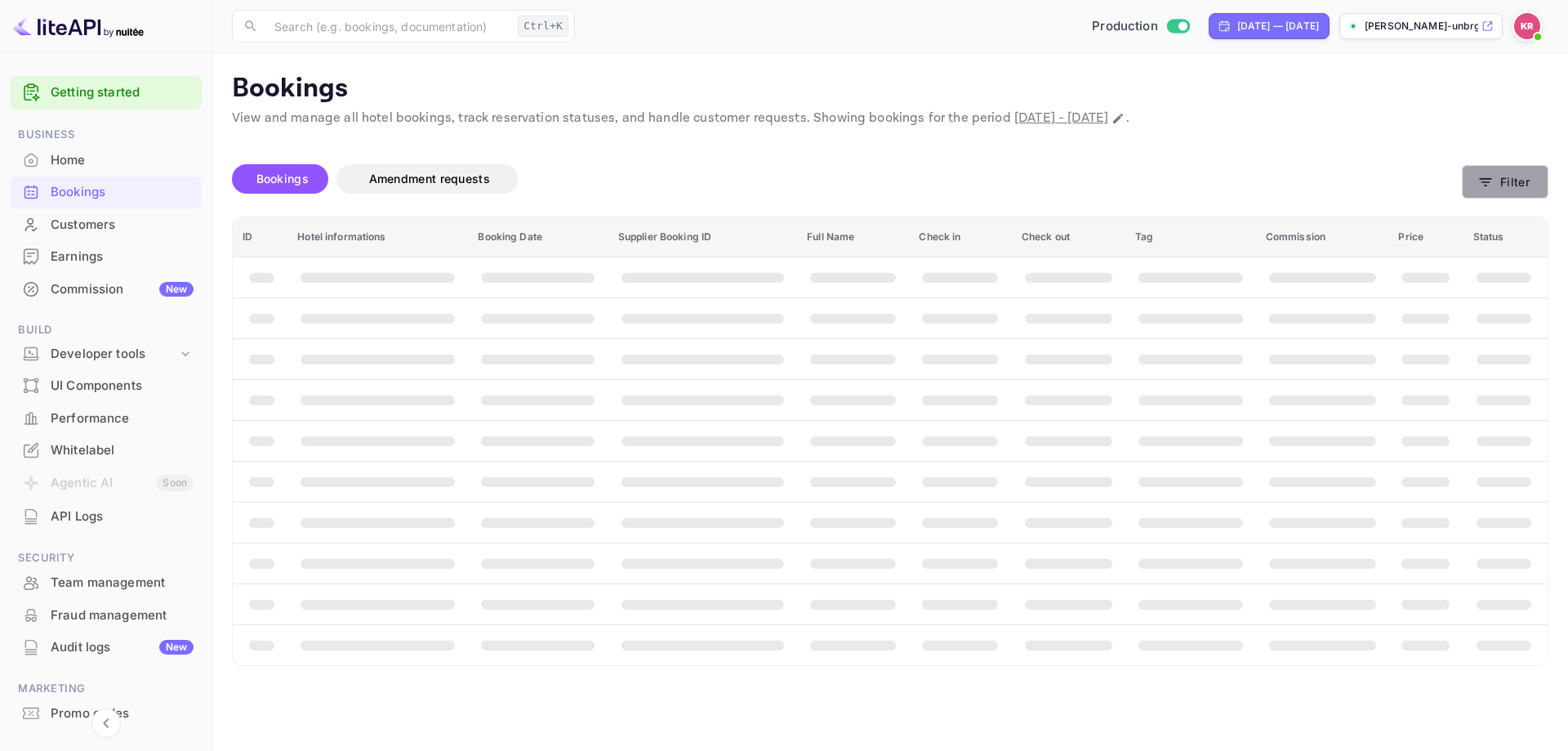
click at [1481, 186] on icon "button" at bounding box center [1485, 183] width 16 height 16
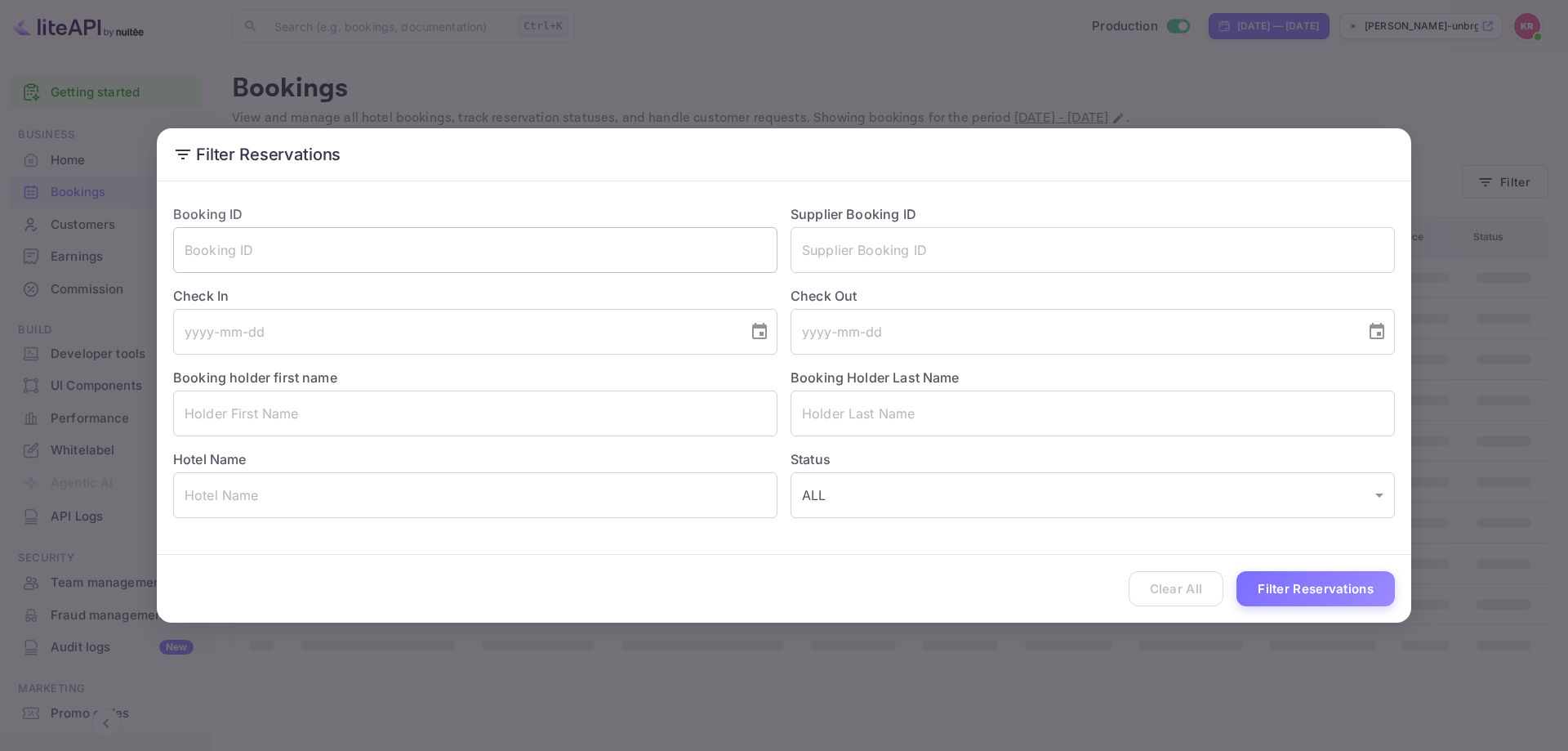
click at [553, 272] on input "text" at bounding box center [475, 250] width 604 height 46
paste input "LmDLoeedv"
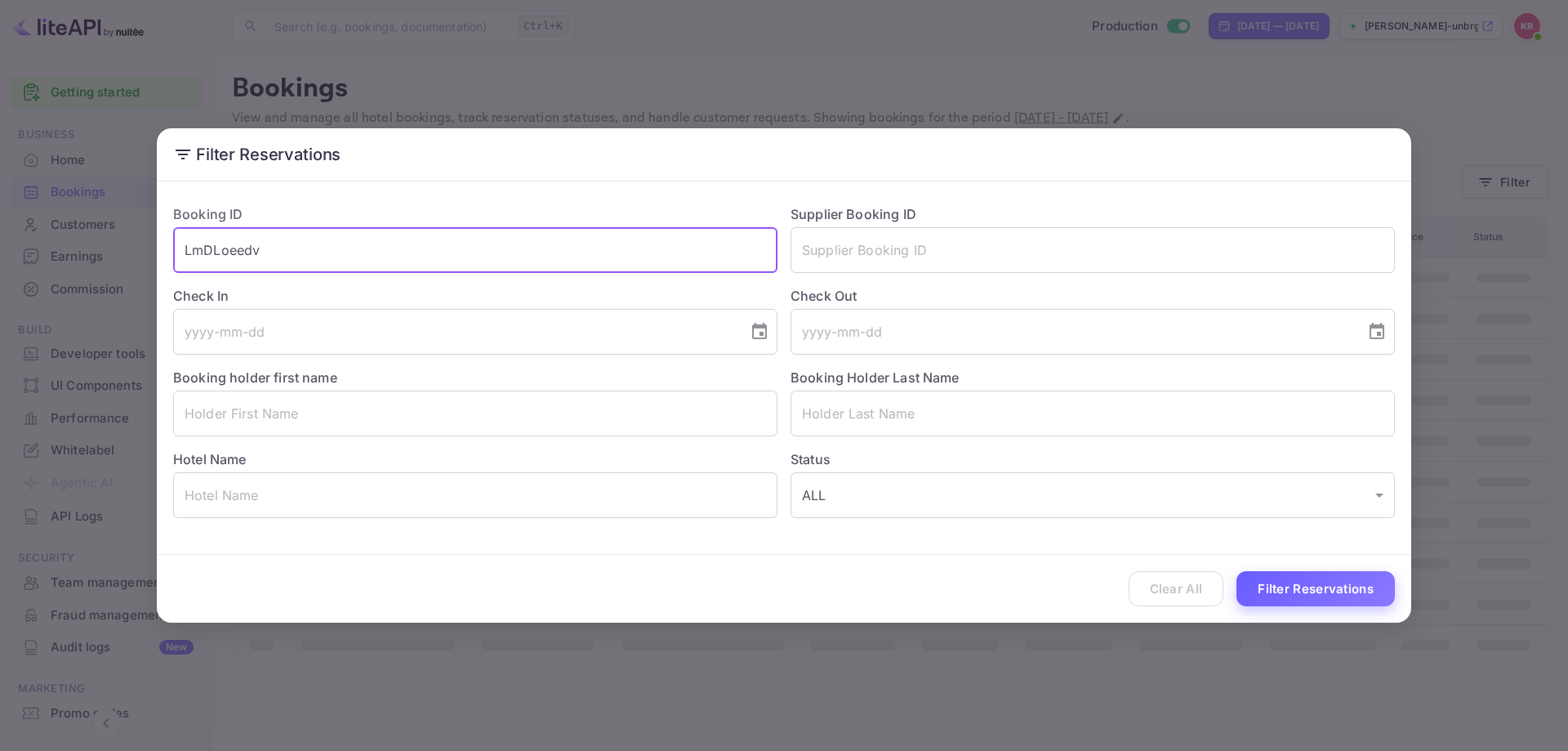
click at [1297, 605] on button "Filter Reservations" at bounding box center [1316, 588] width 158 height 35
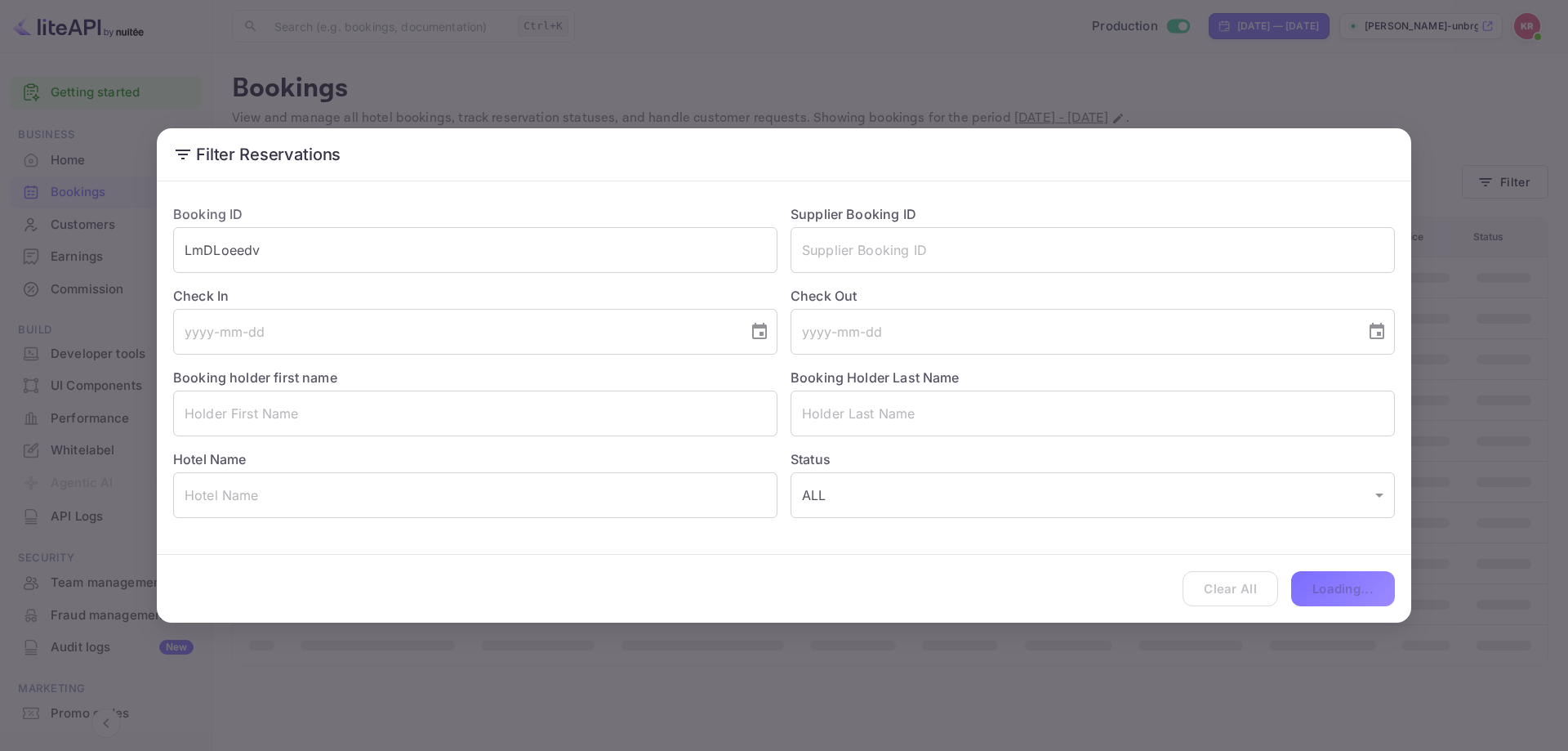
click at [1273, 586] on div "Clear All Loading..." at bounding box center [784, 588] width 1255 height 68
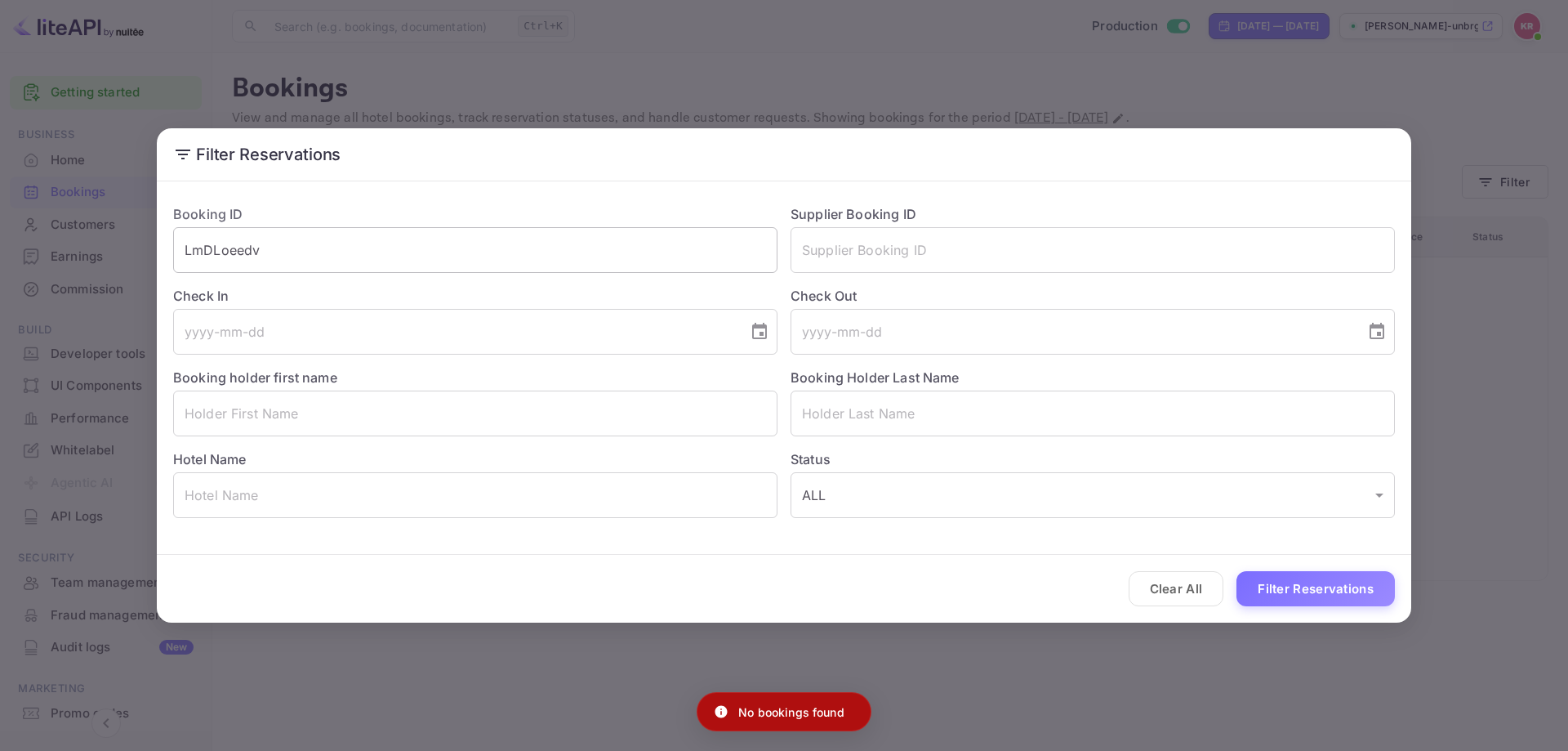
click at [572, 258] on input "LmDLoeedv" at bounding box center [475, 250] width 604 height 46
type input "LmDLoeedv"
click at [1237, 571] on button "Filter Reservations" at bounding box center [1316, 588] width 158 height 35
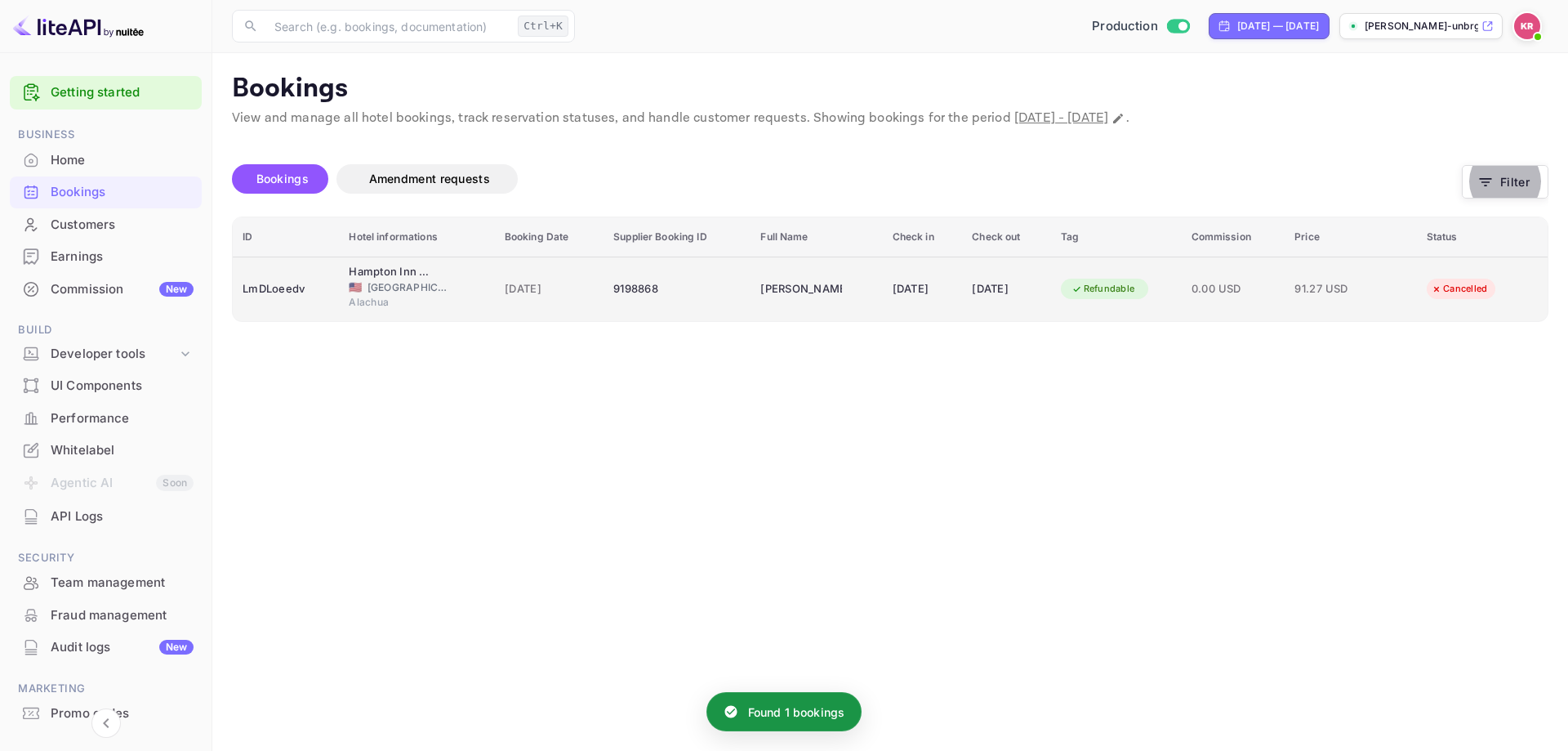
click at [854, 300] on td "Herbert Orellana" at bounding box center [816, 288] width 132 height 65
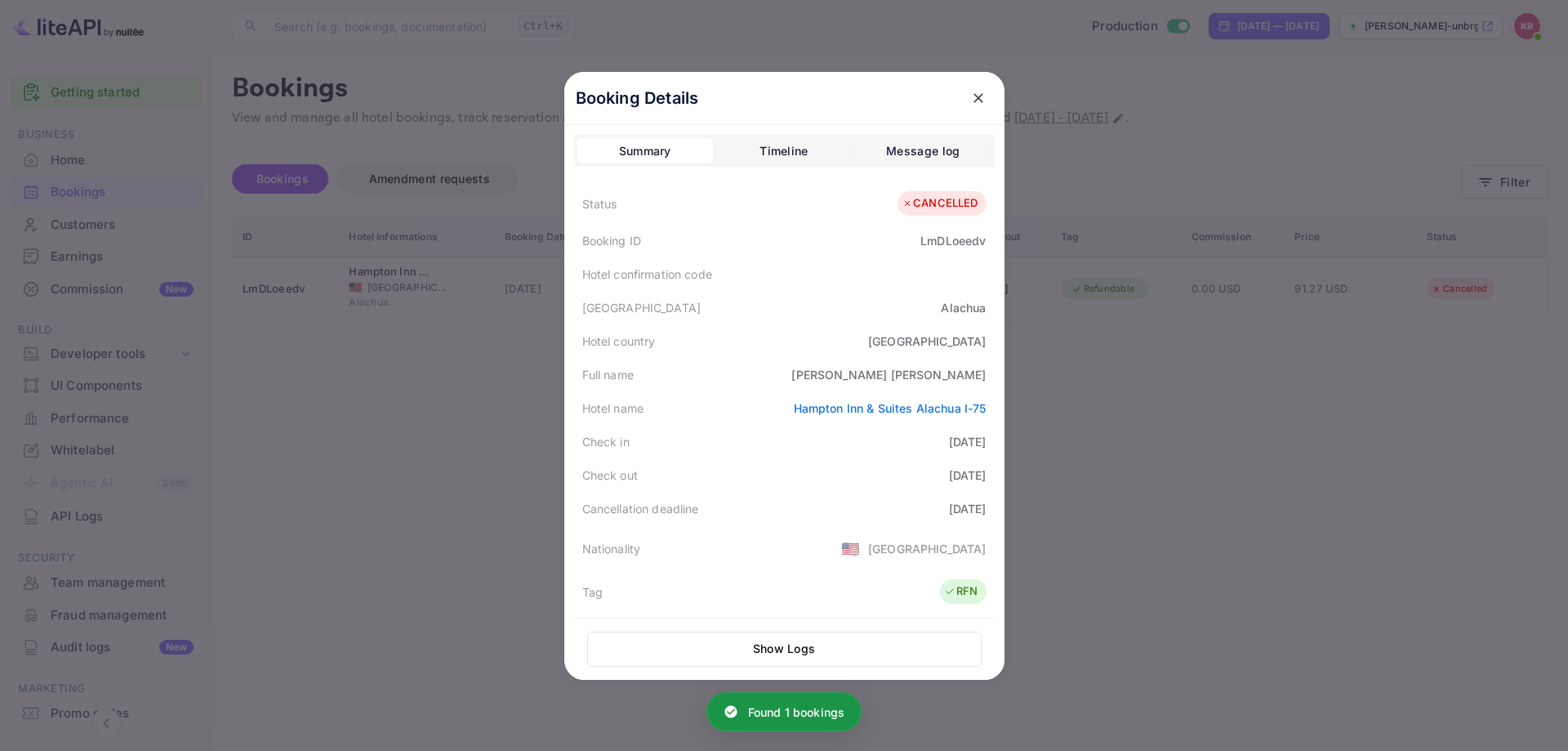
click at [808, 151] on button "Timeline" at bounding box center [784, 151] width 136 height 26
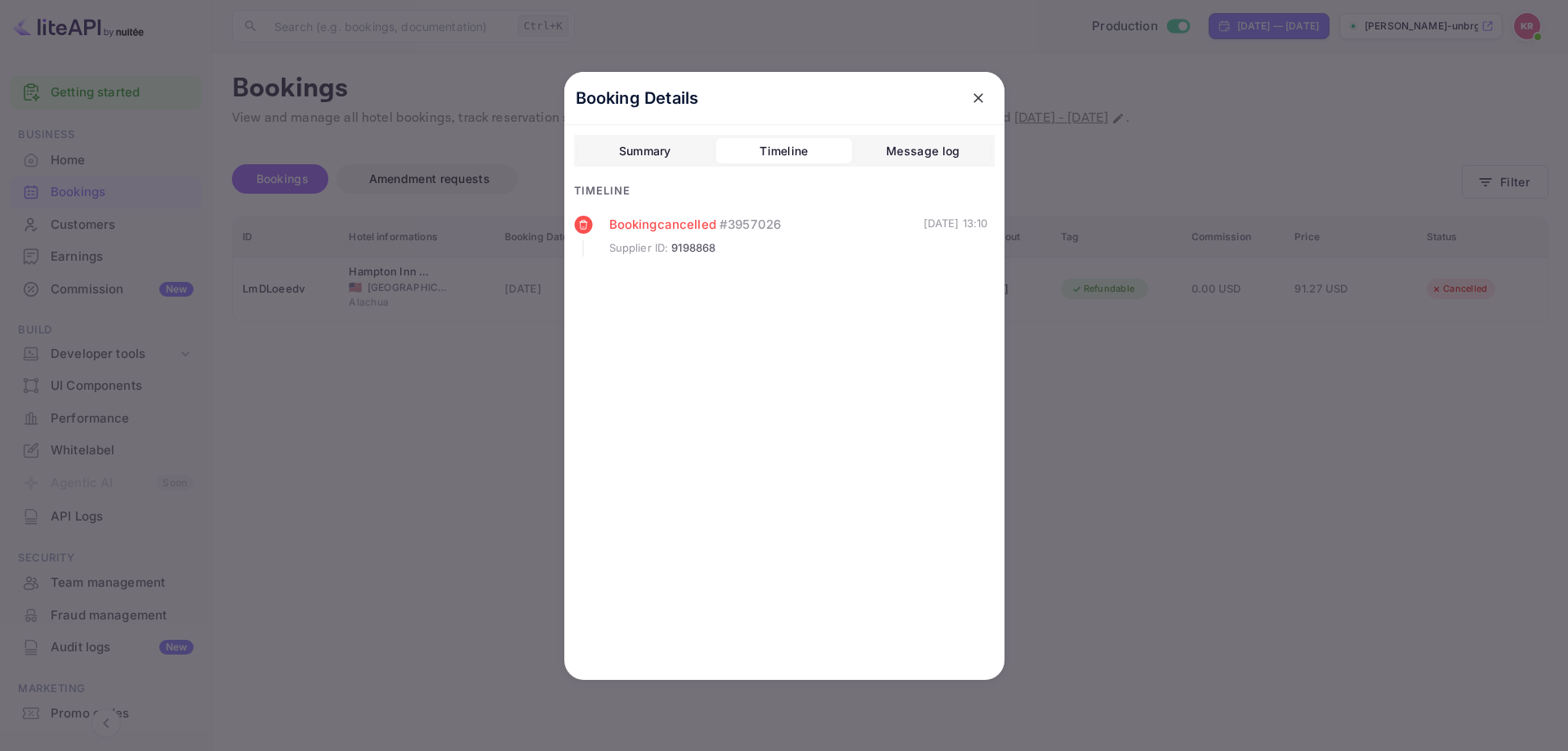
click at [938, 145] on div "Message log" at bounding box center [923, 152] width 74 height 20
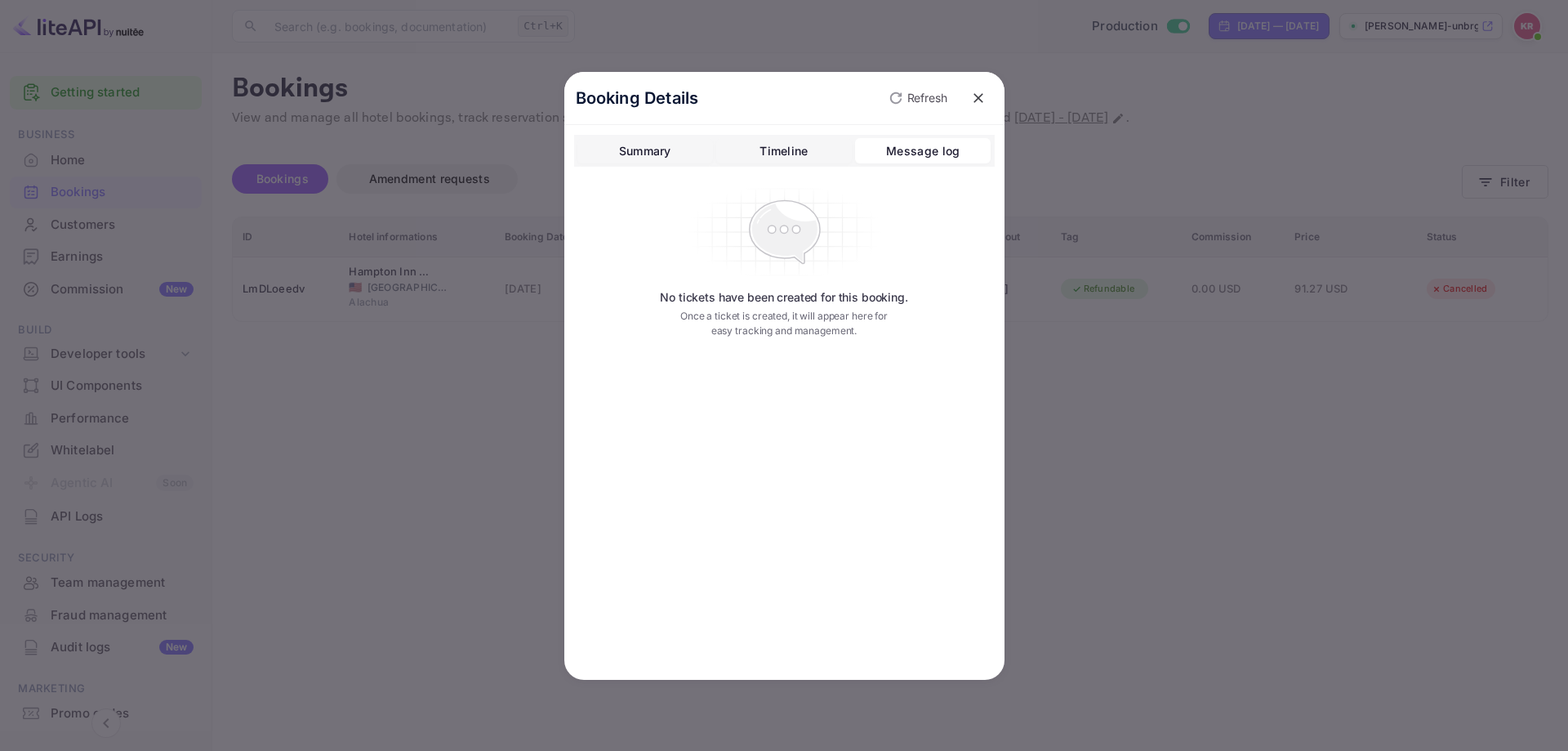
click at [617, 157] on button "Summary" at bounding box center [645, 151] width 136 height 26
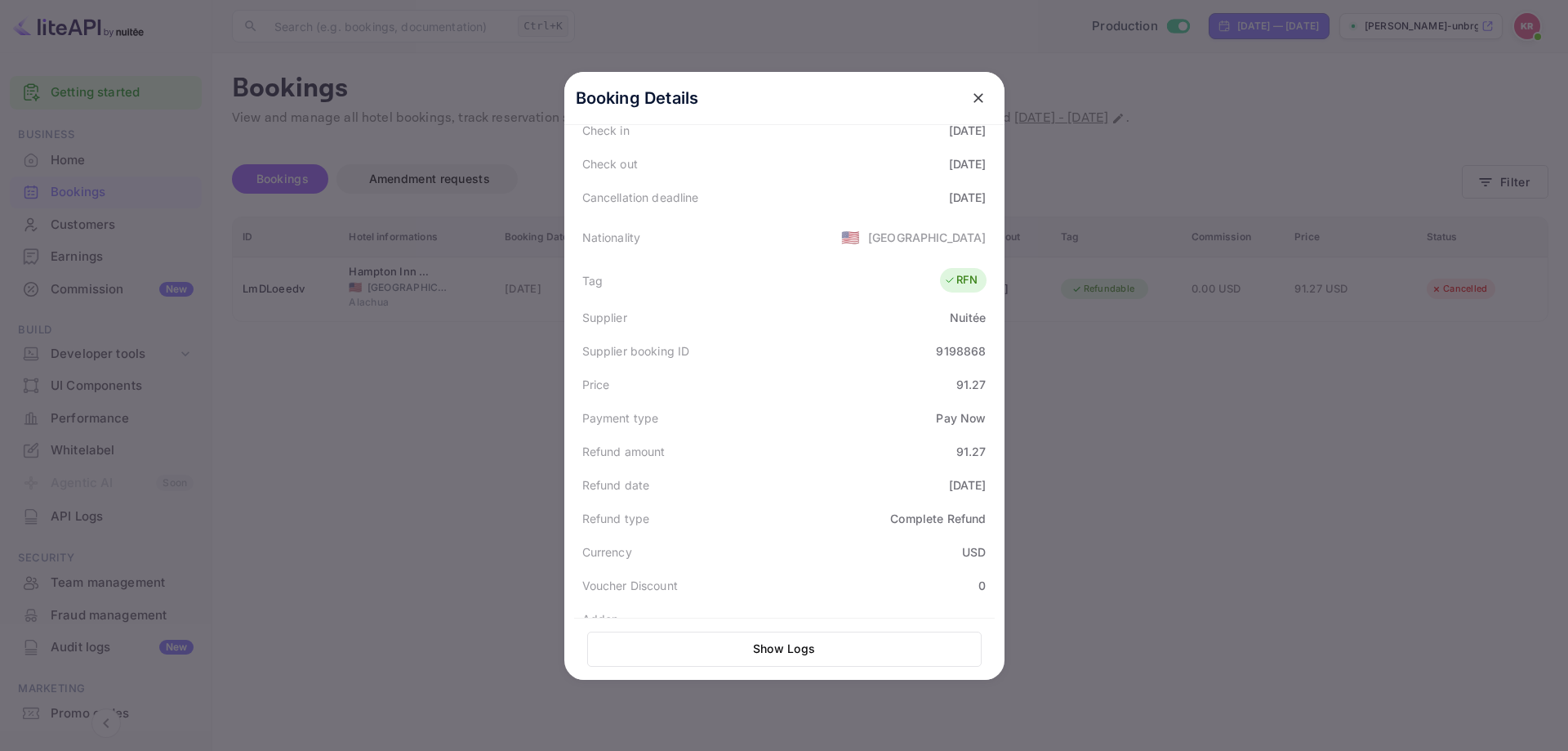
scroll to position [403, 0]
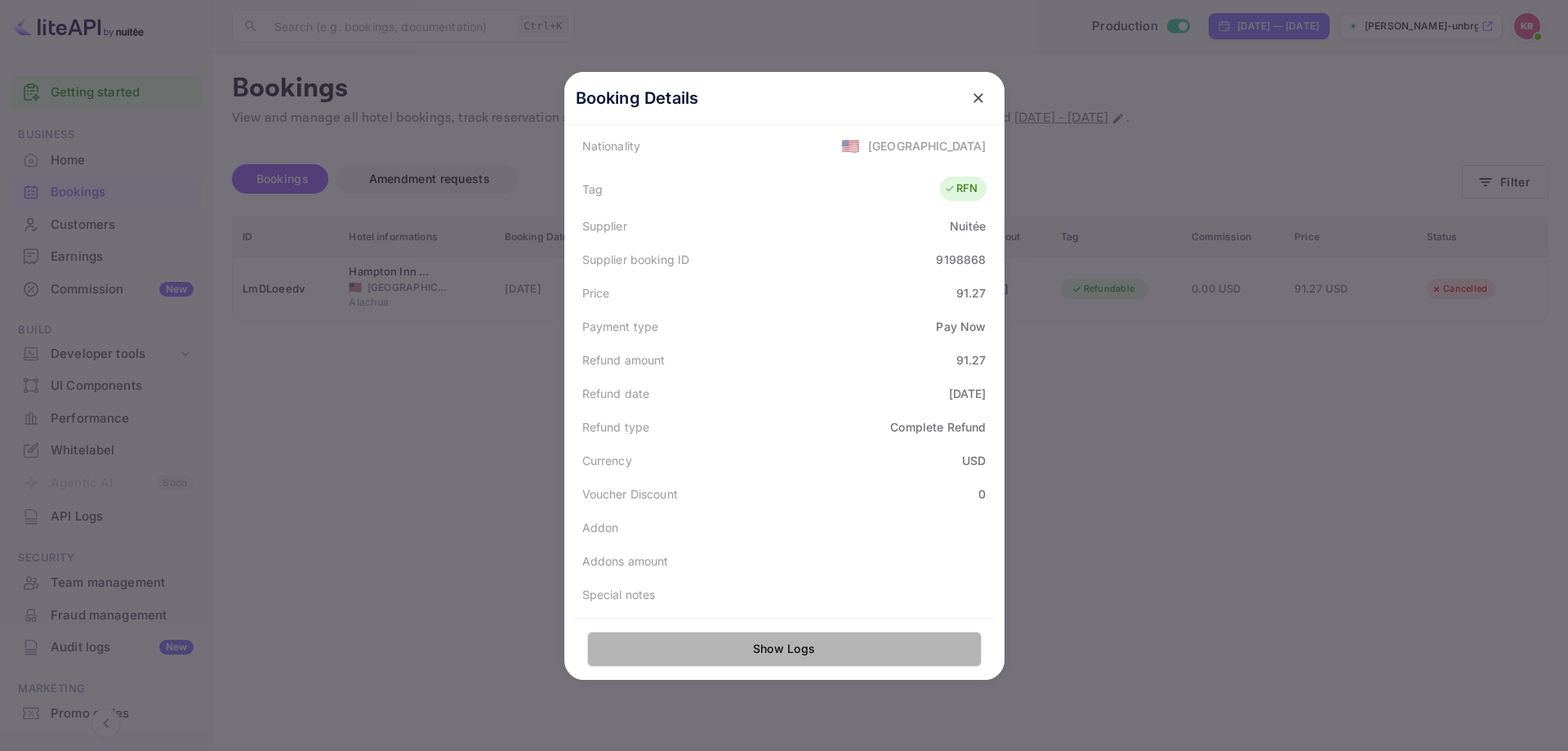
click at [786, 650] on button "Show Logs" at bounding box center [784, 648] width 395 height 35
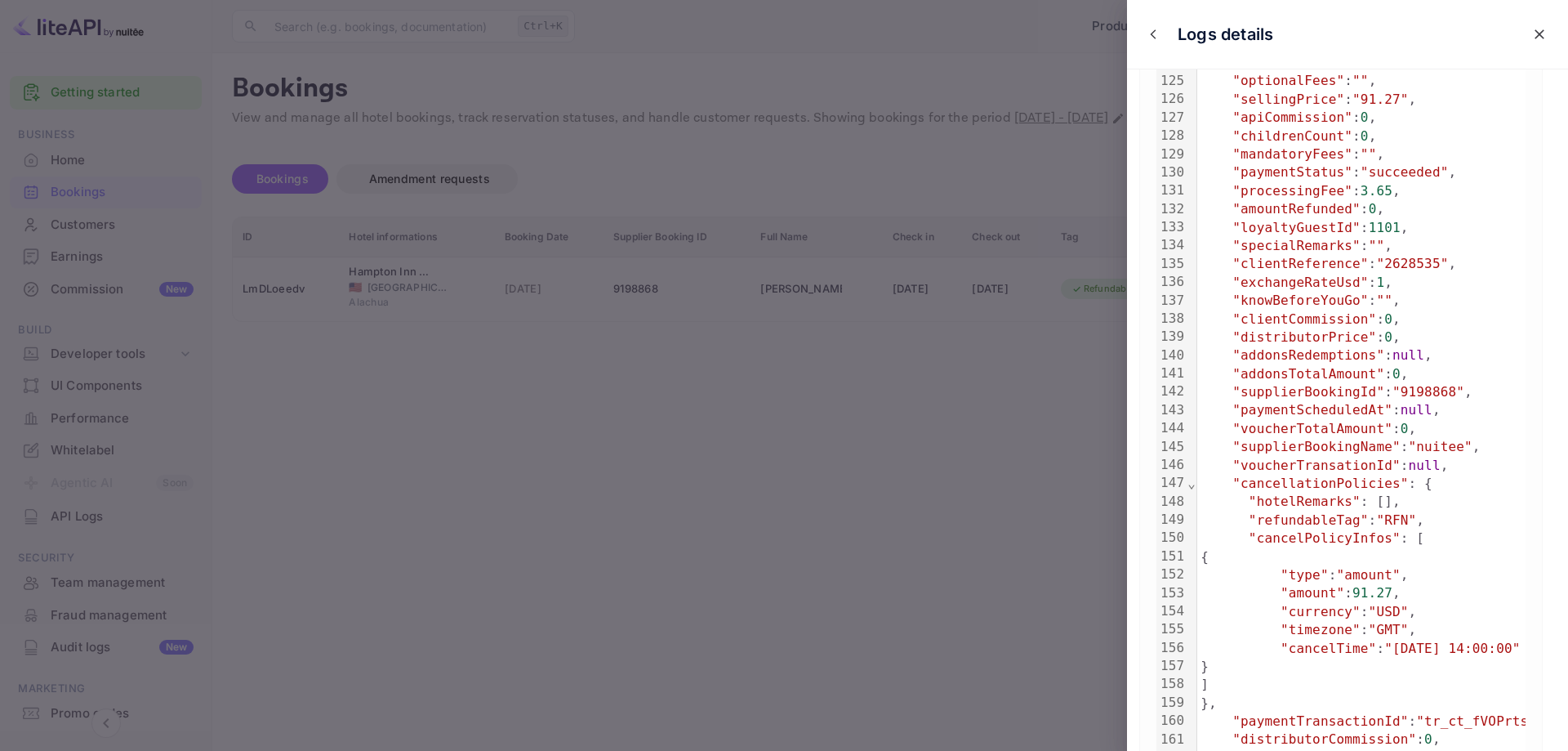
scroll to position [2585, 0]
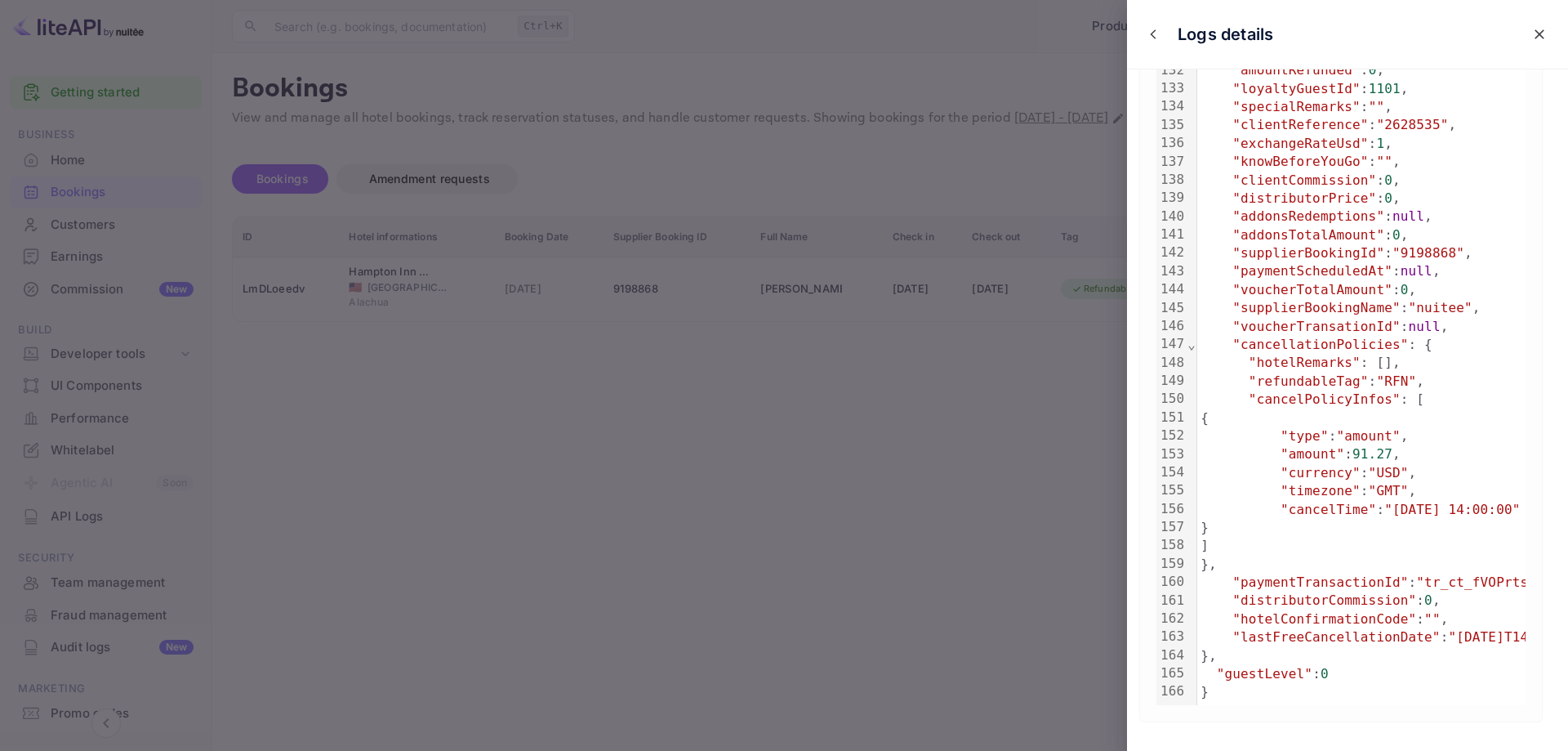
click at [600, 361] on div at bounding box center [784, 375] width 1568 height 751
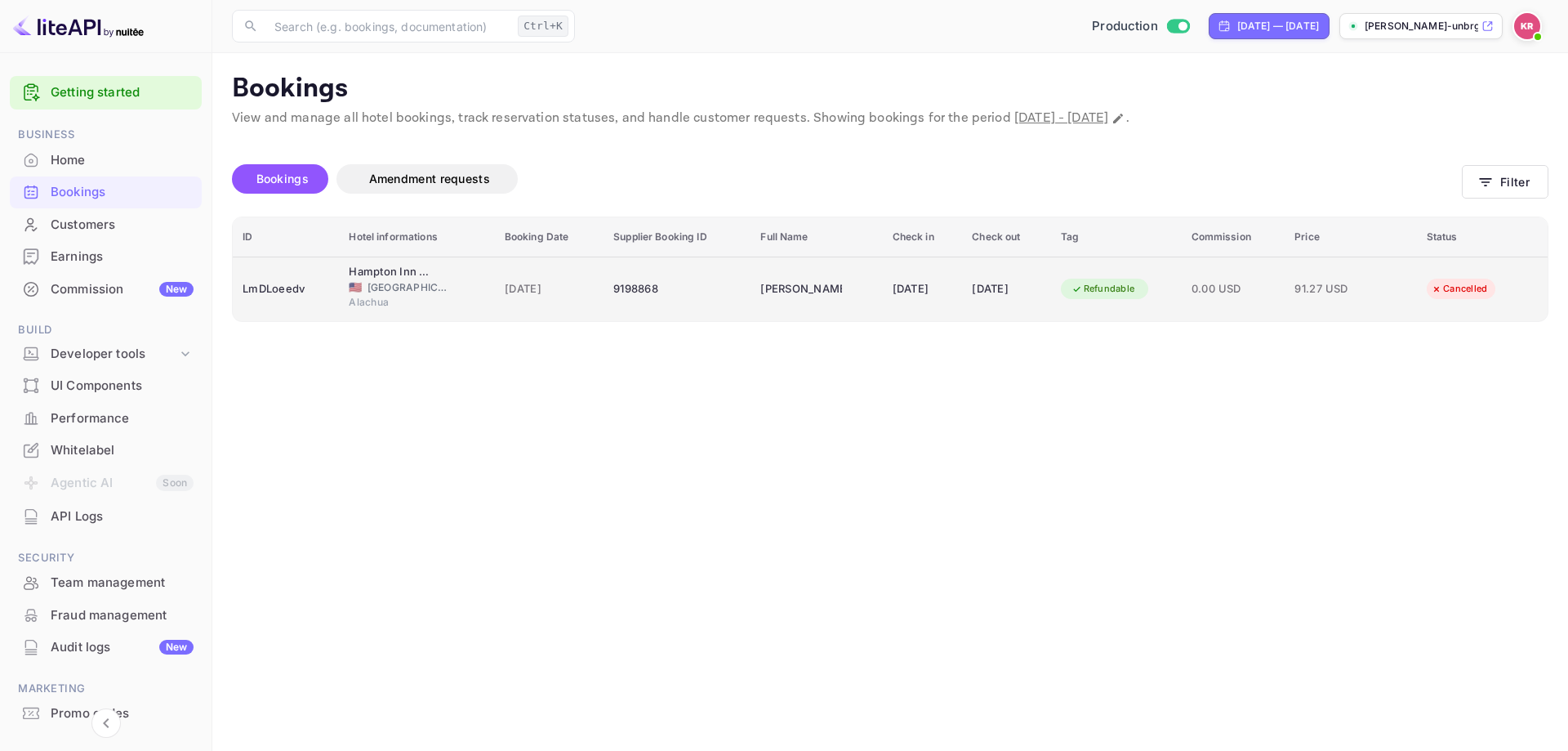
click at [751, 289] on td "Herbert Orellana" at bounding box center [816, 288] width 132 height 65
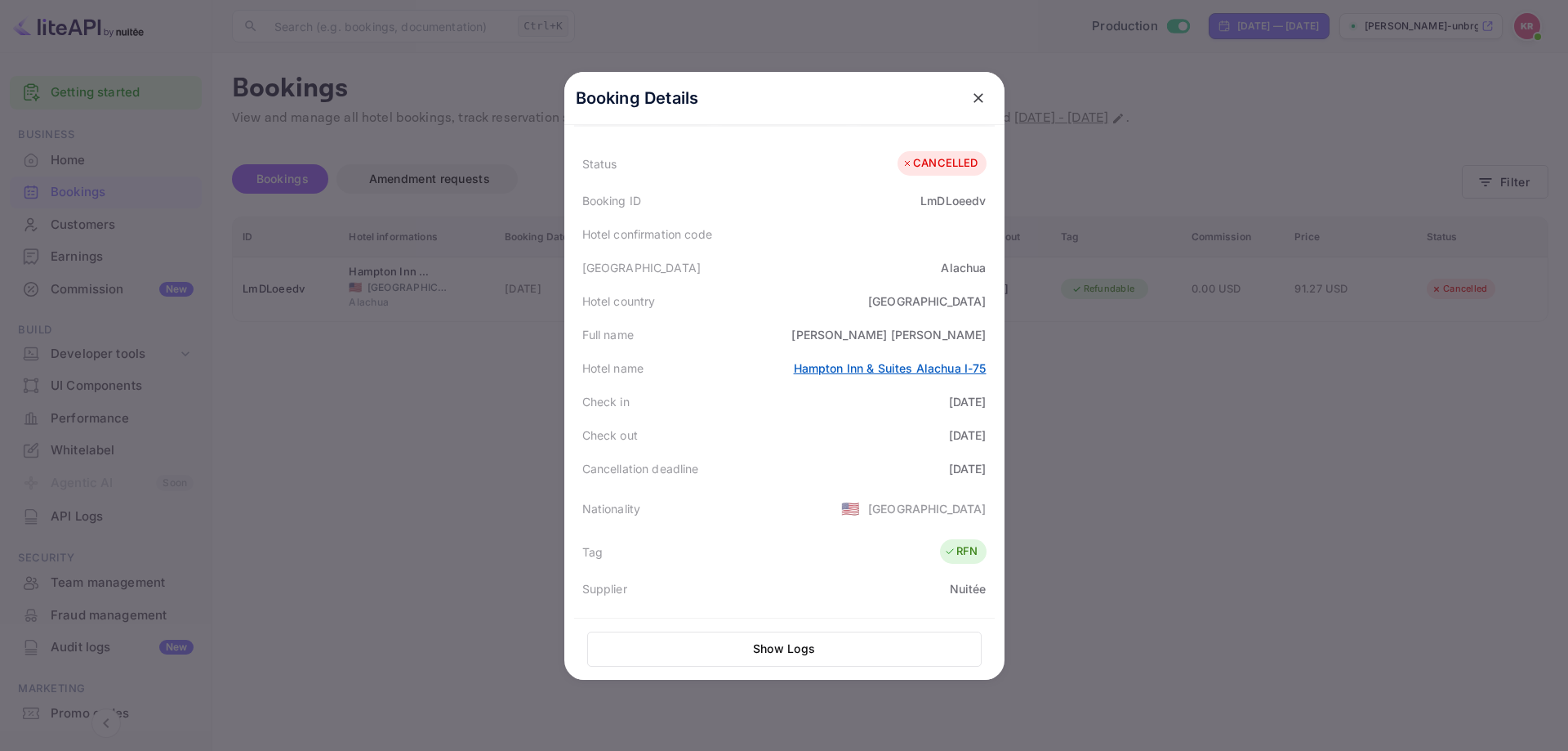
scroll to position [0, 0]
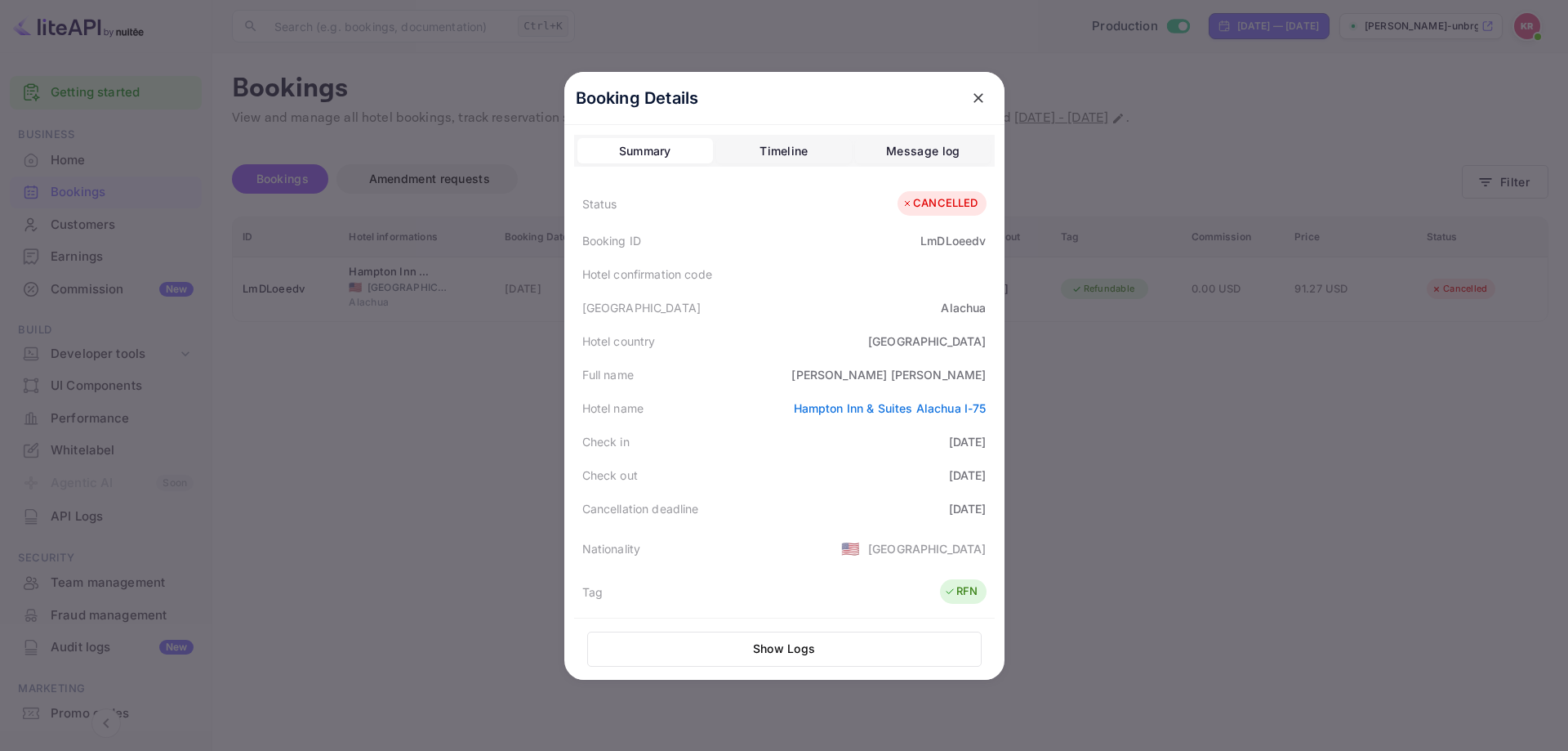
click at [746, 165] on div "Summary Timeline Message log" at bounding box center [784, 151] width 421 height 33
click at [752, 146] on button "Timeline" at bounding box center [784, 151] width 136 height 26
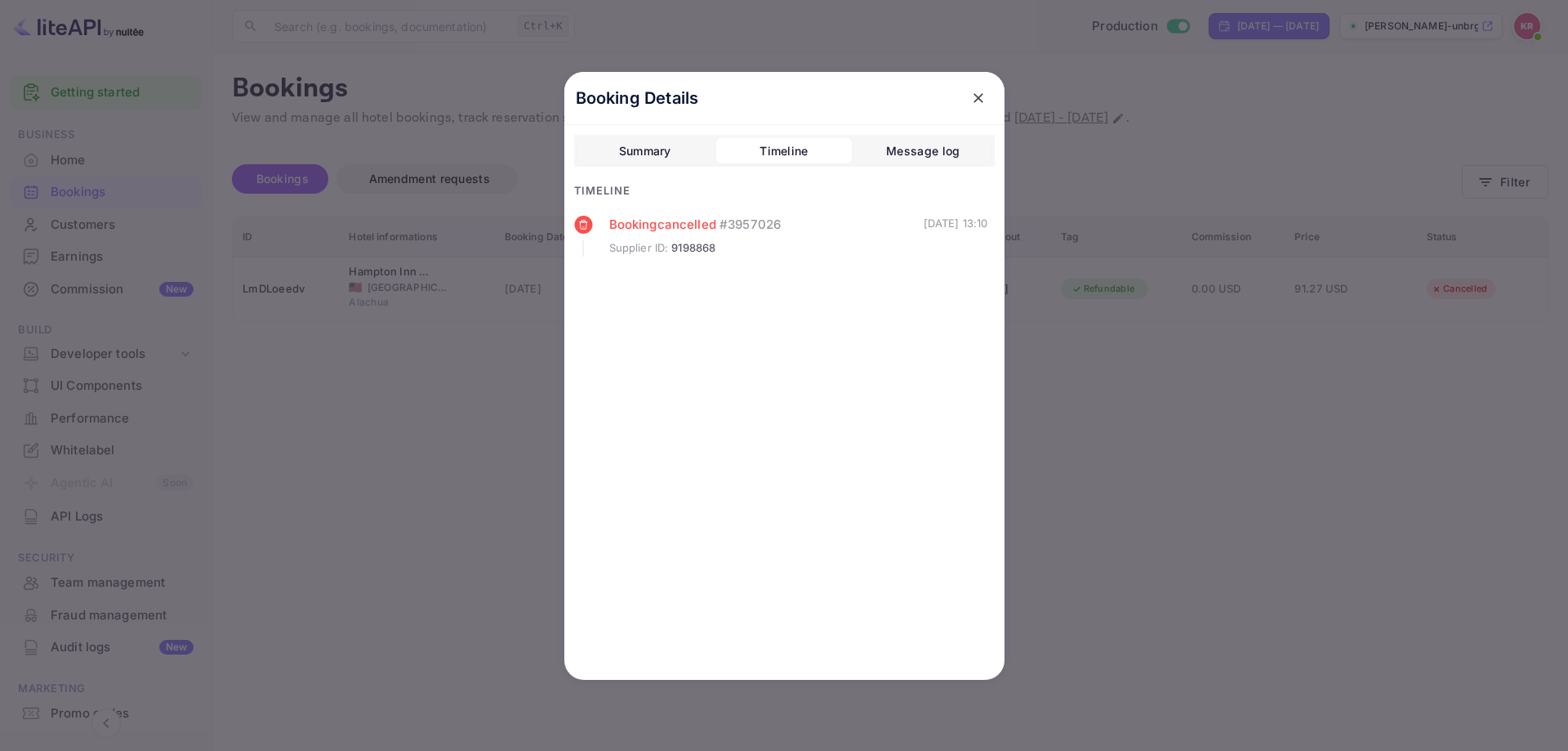
click at [1183, 573] on div at bounding box center [784, 375] width 1568 height 751
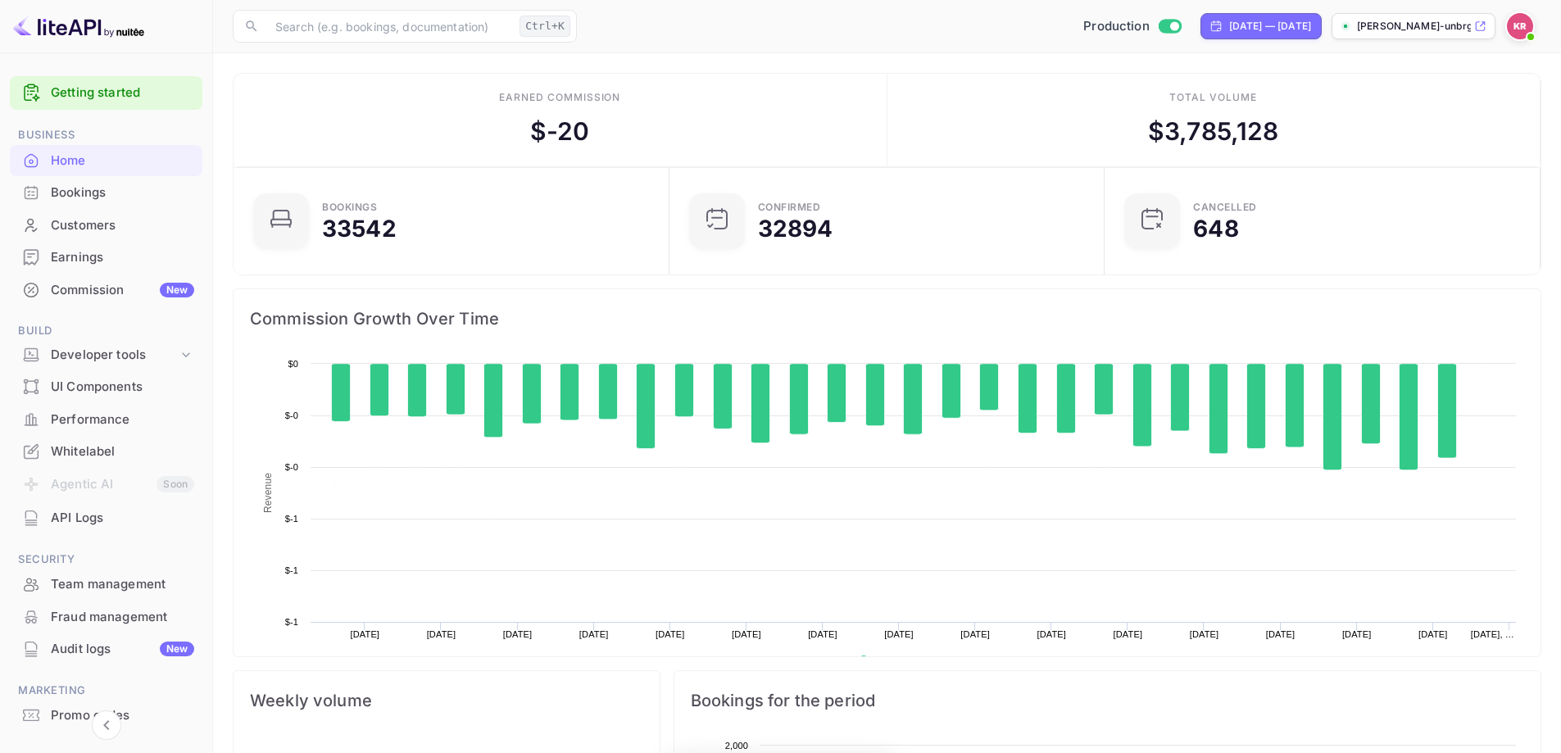
scroll to position [254, 413]
